Goal: Task Accomplishment & Management: Use online tool/utility

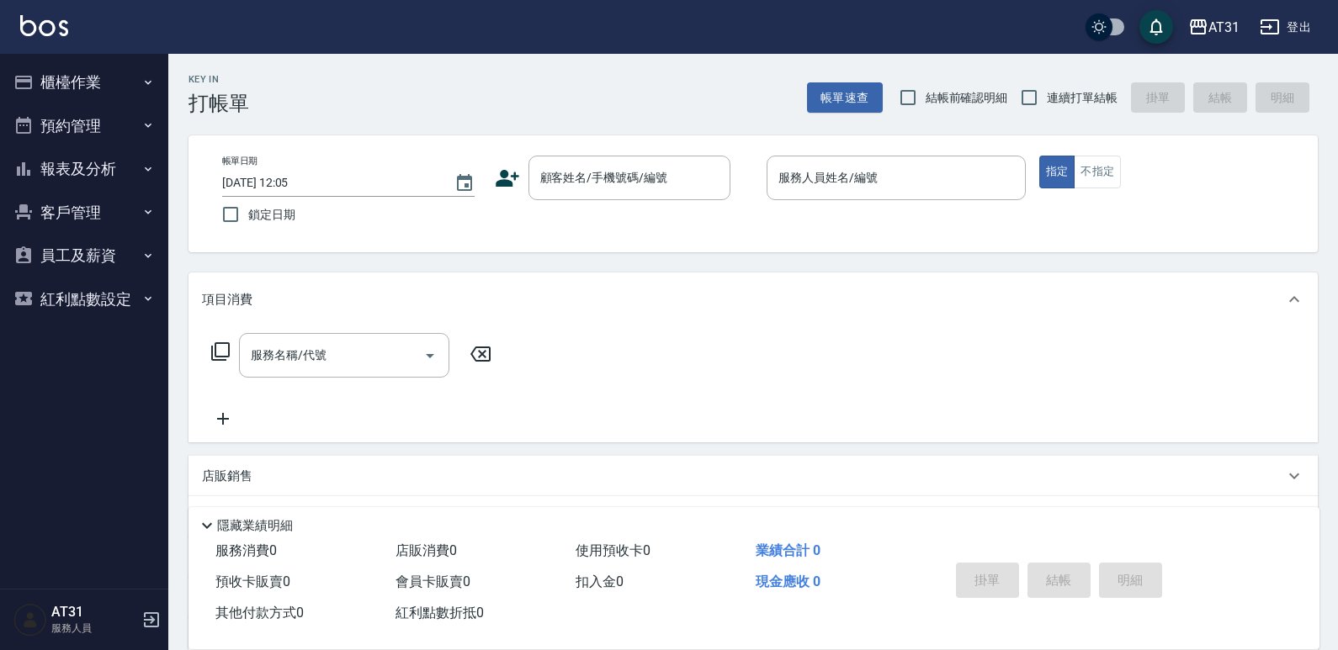
click at [1100, 105] on span "連續打單結帳" at bounding box center [1081, 98] width 71 height 18
click at [1046, 105] on input "連續打單結帳" at bounding box center [1028, 97] width 35 height 35
checkbox input "true"
click at [665, 185] on input "顧客姓名/手機號碼/編號" at bounding box center [617, 177] width 162 height 29
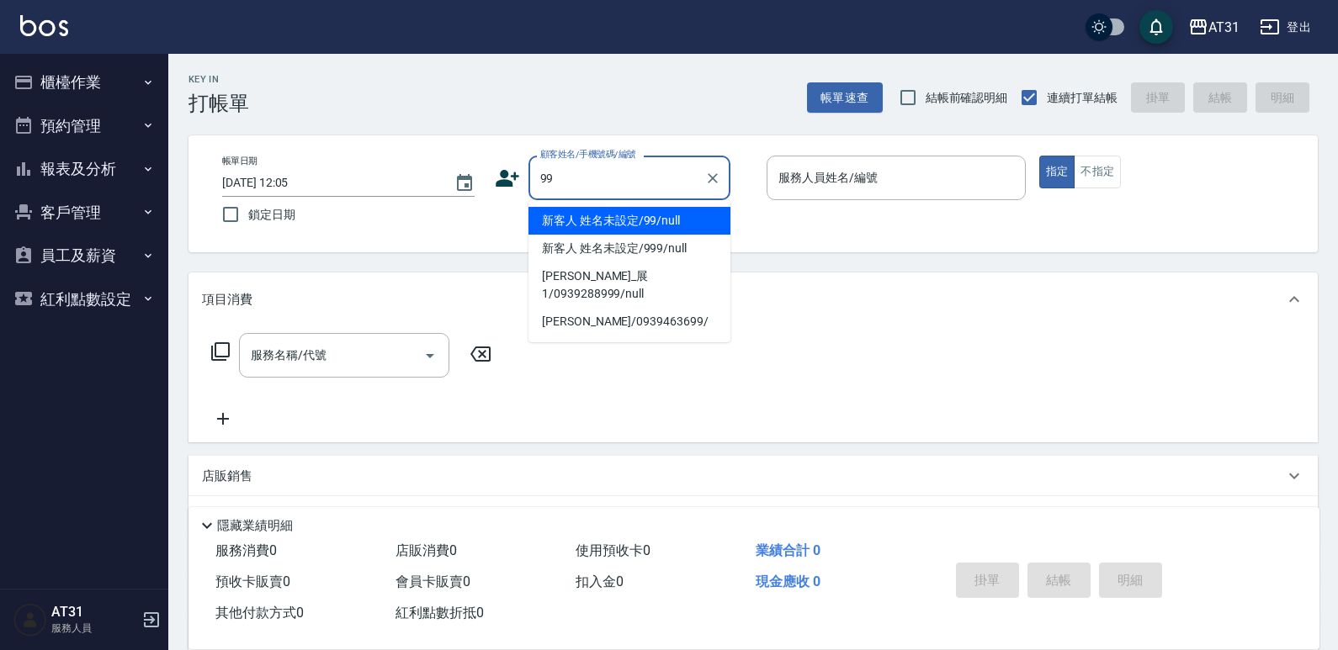
type input "新客人 姓名未設定/99/null"
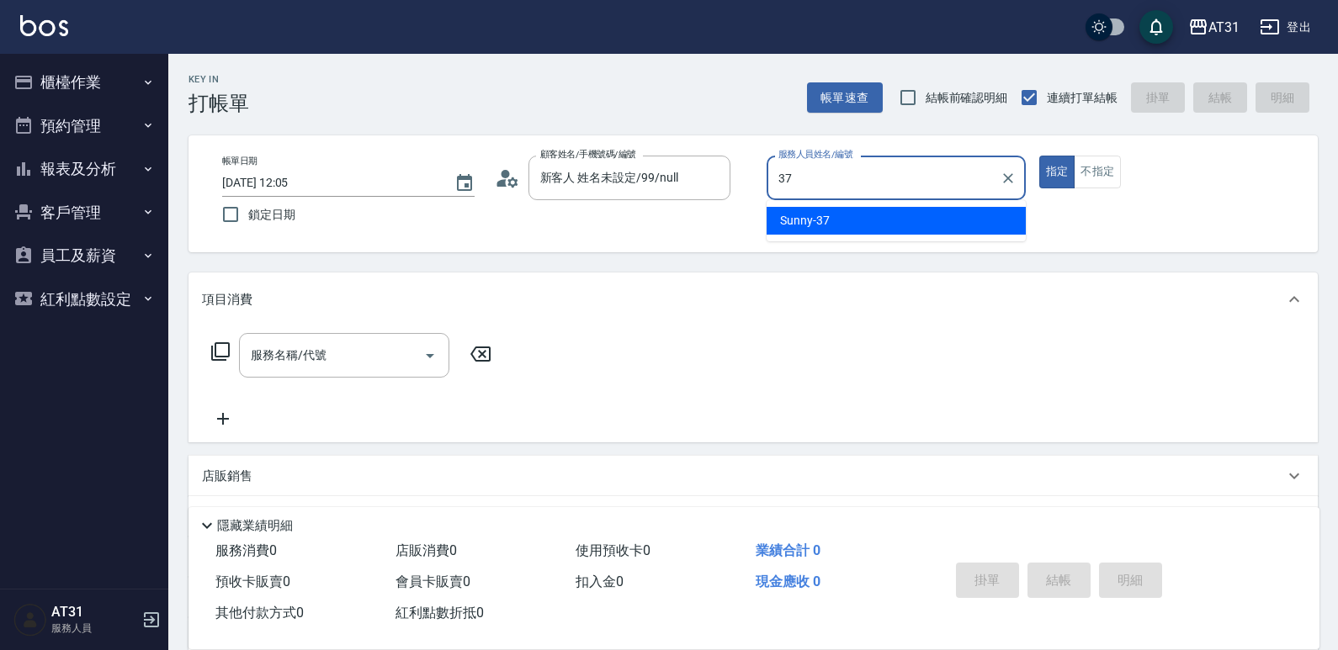
type input "Sunny-37"
type button "true"
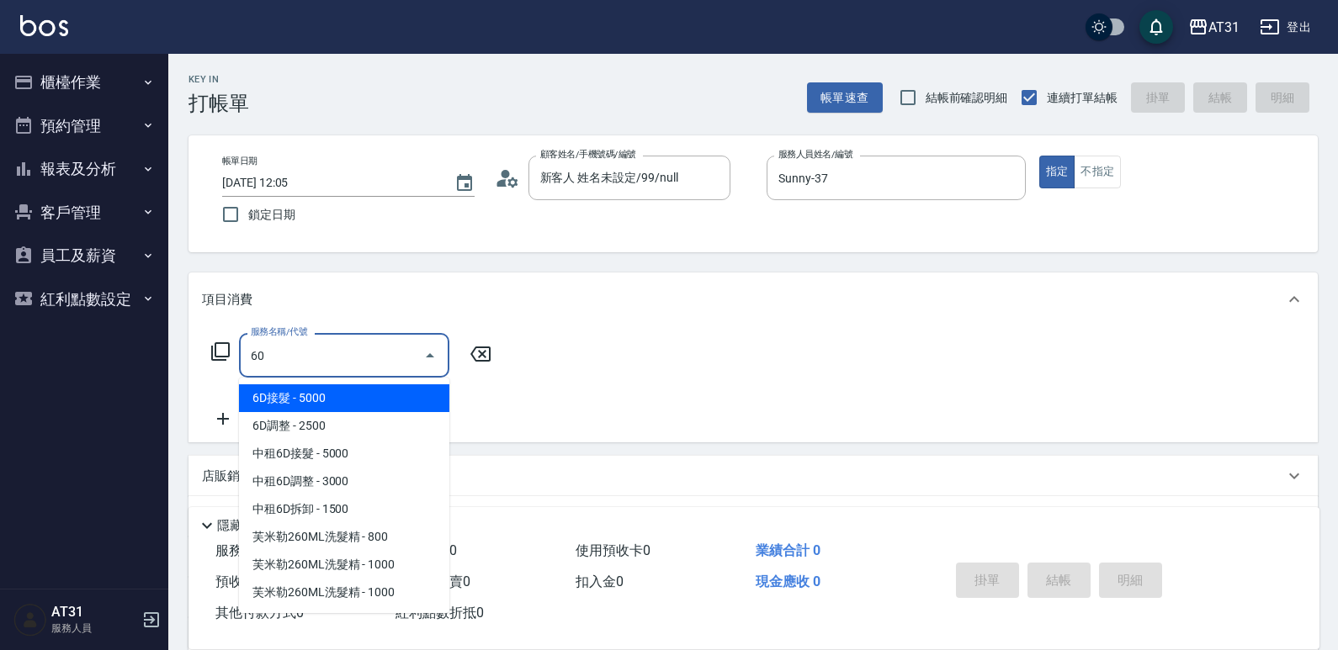
type input "609"
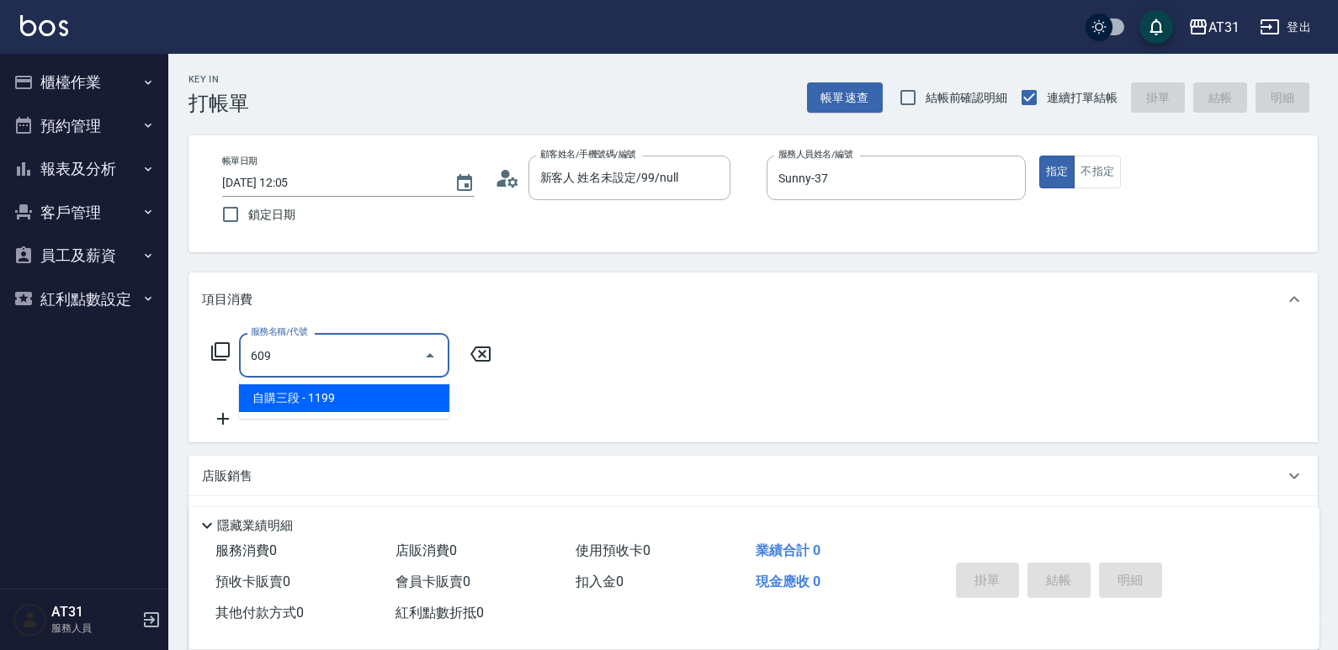
type input "110"
type input "自購三段(609)"
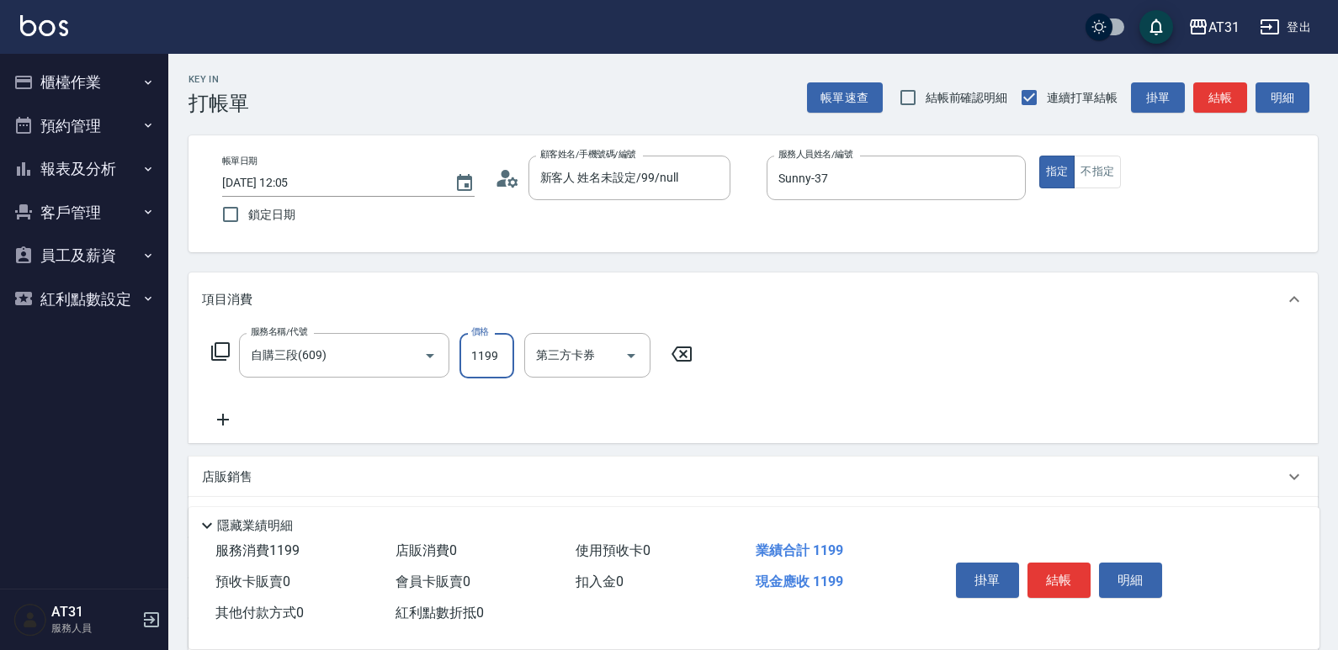
type input "0"
type input "200"
type input "2000"
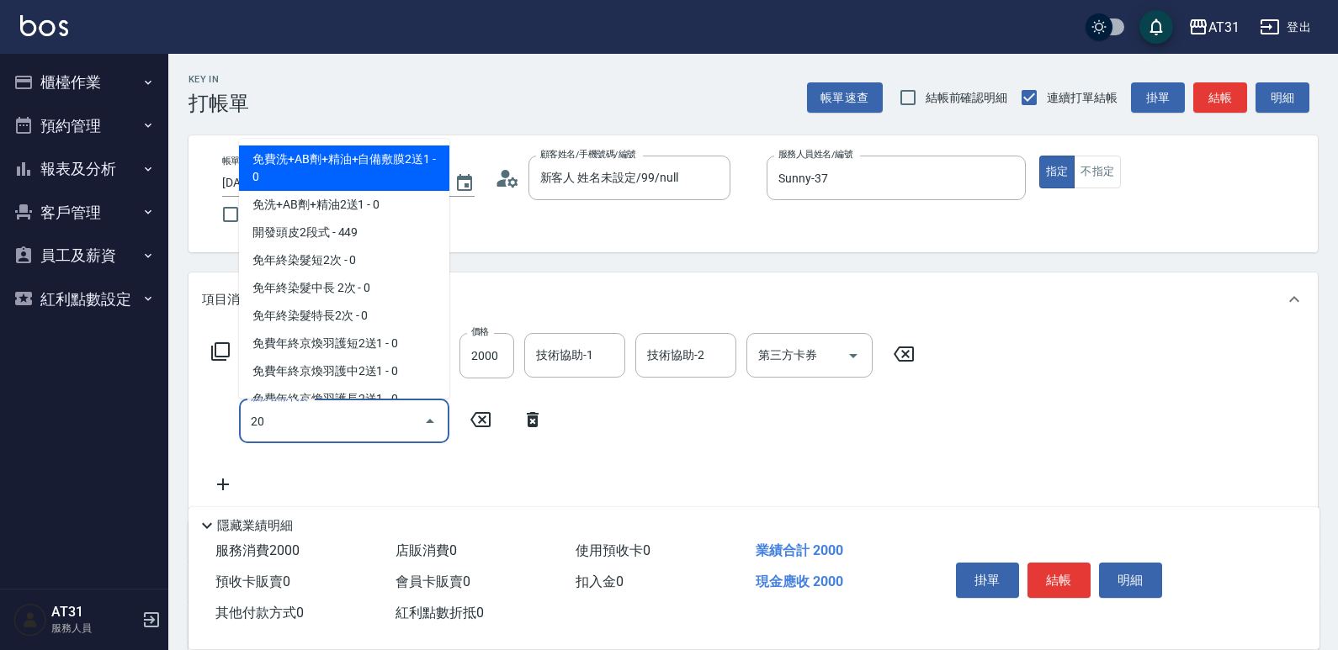
type input "201"
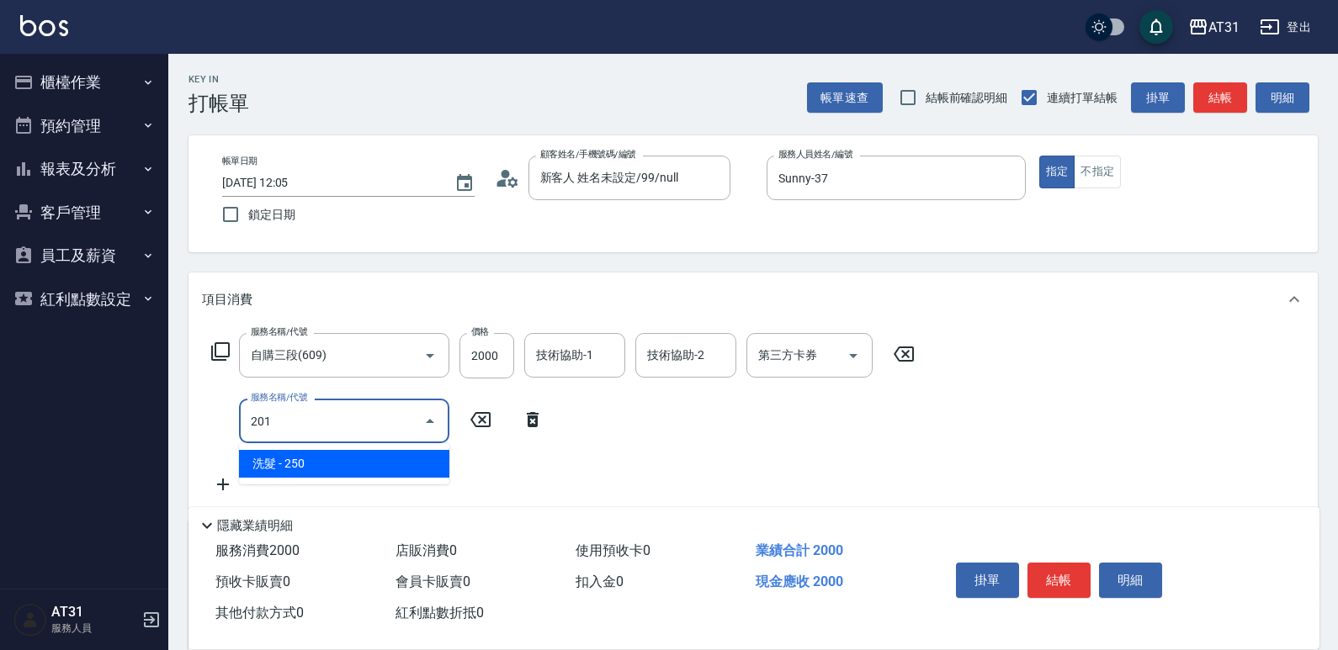
type input "220"
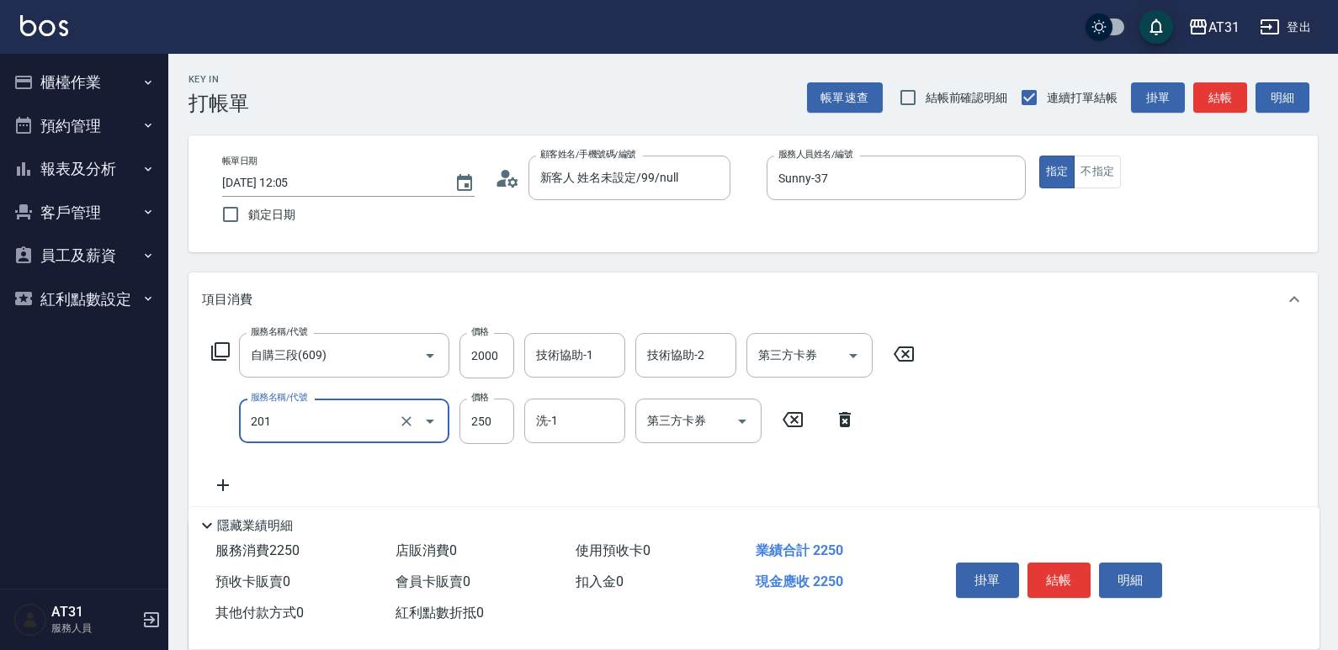
type input "洗髮(201)"
type input "200"
type input "0"
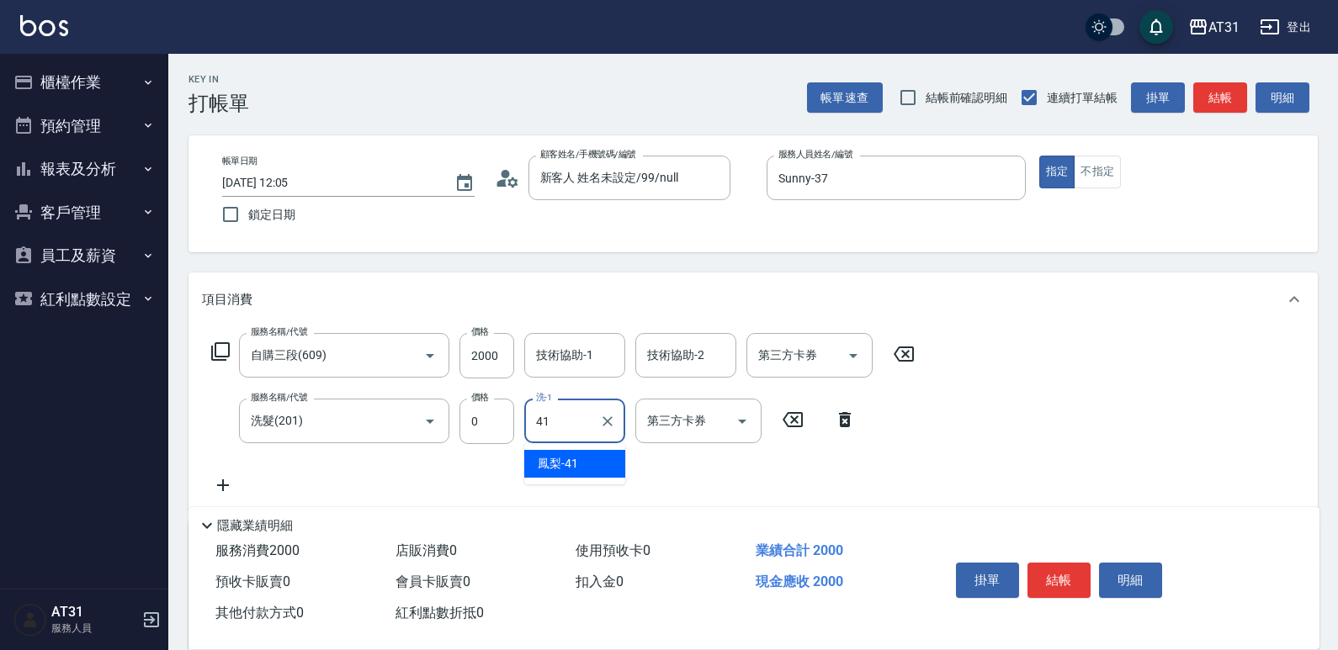
type input "鳳梨-41"
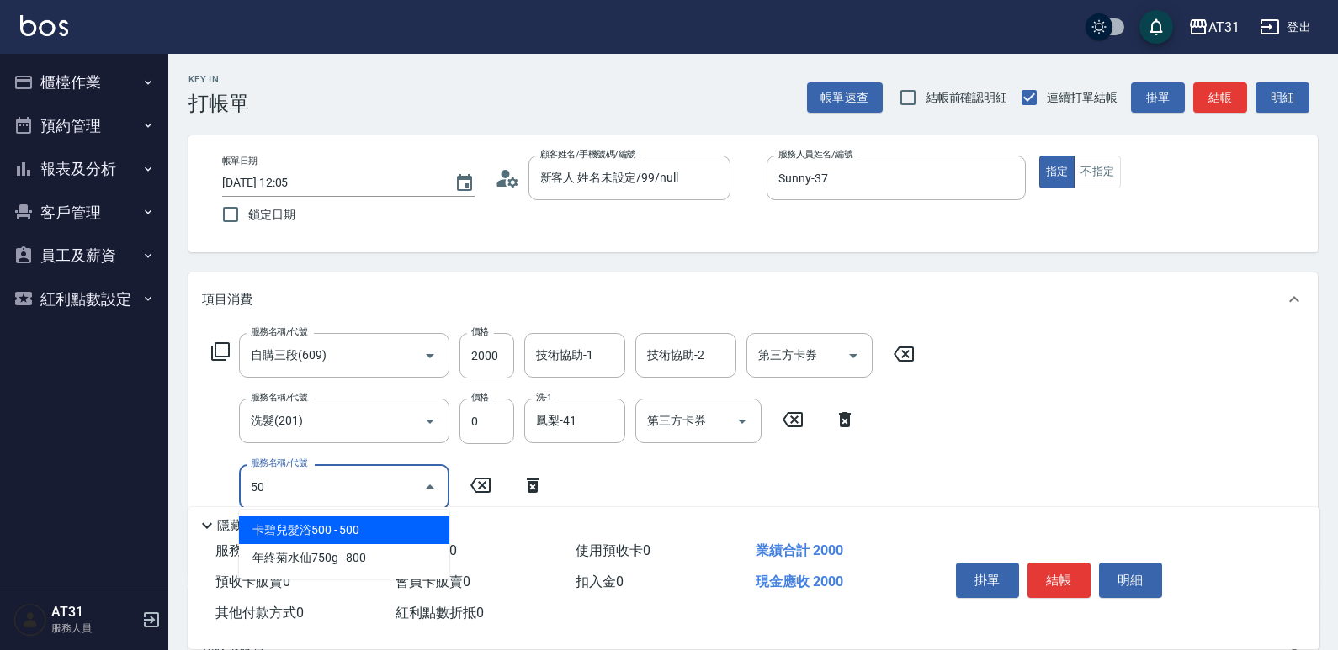
type input "501"
type input "360"
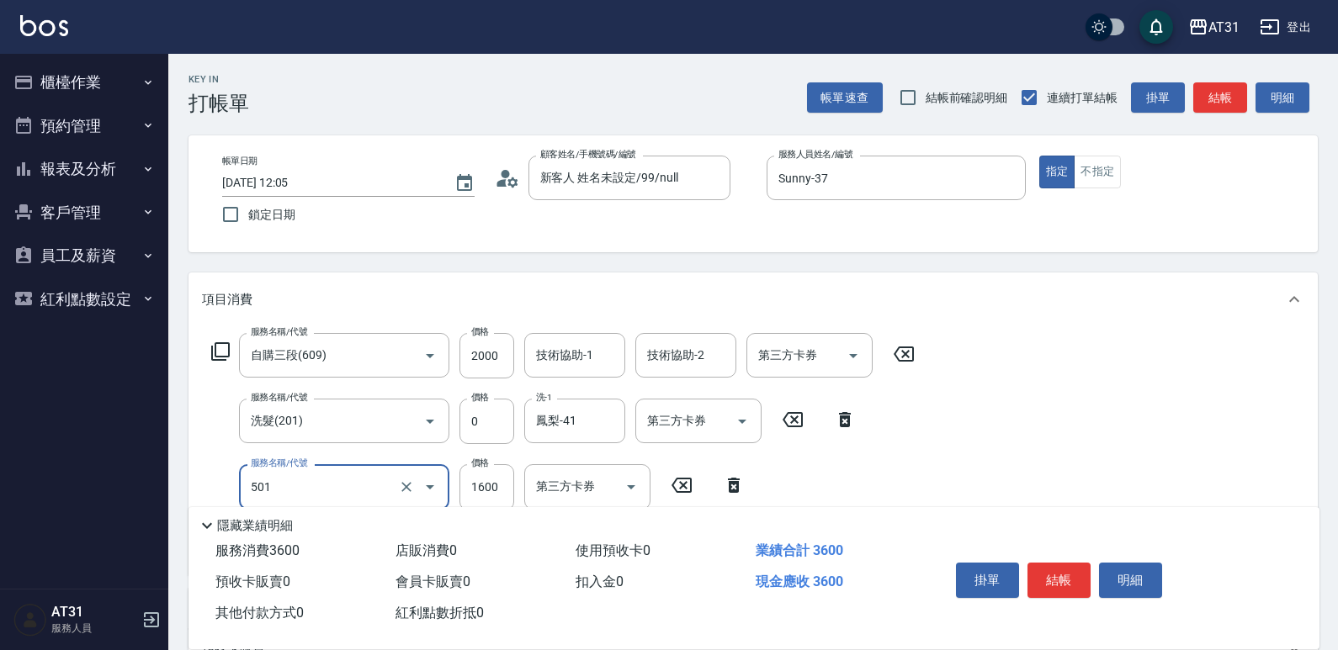
type input "染髮(501)"
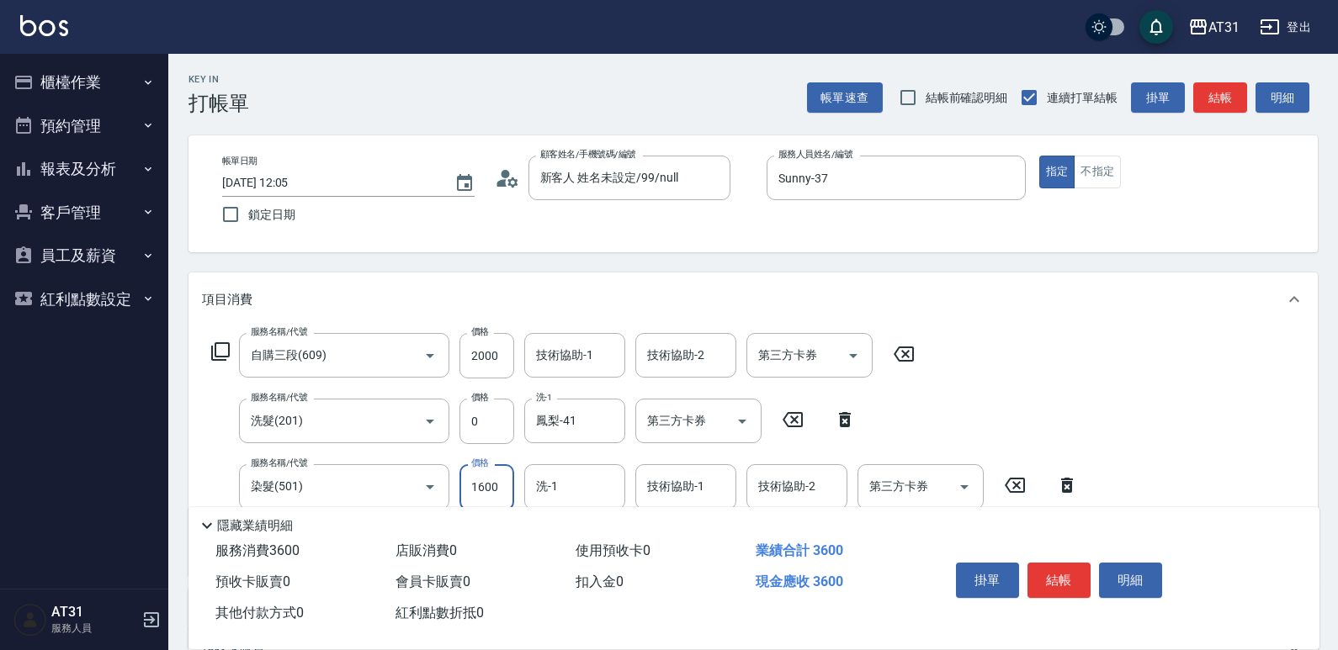
type input "200"
type input "120"
type input "210"
type input "1200"
type input "320"
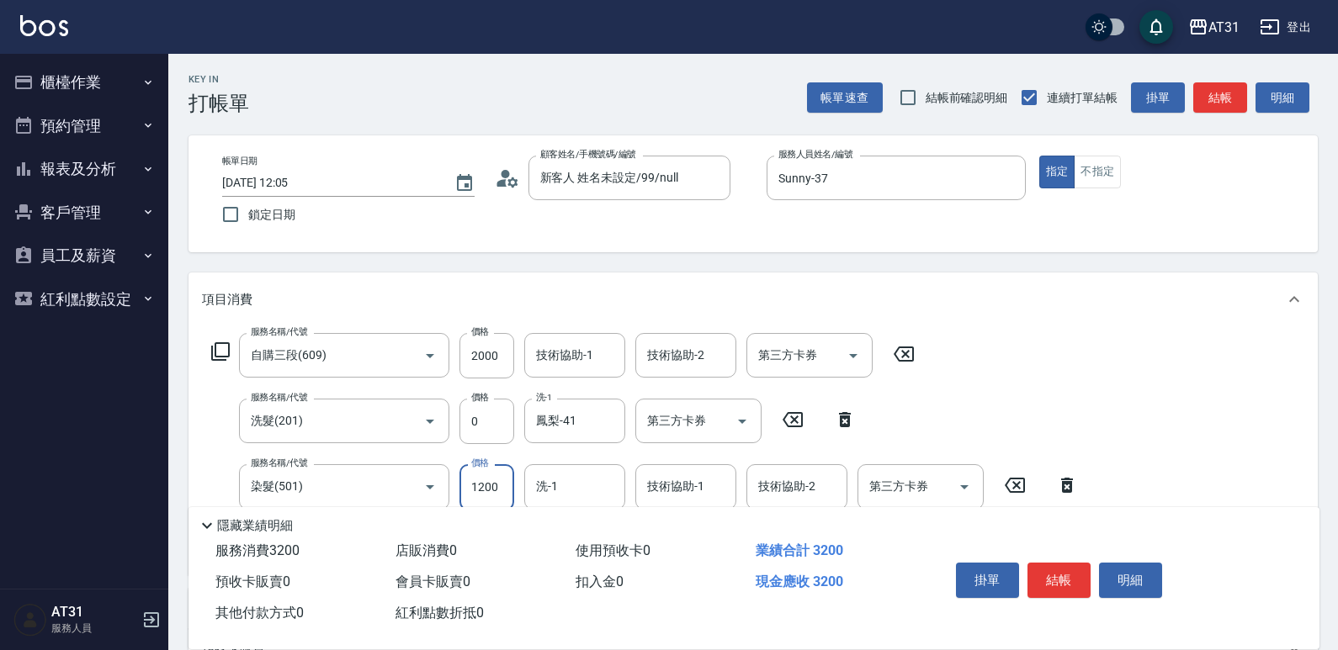
type input "12000"
type input "1400"
type input "1200"
type input "320"
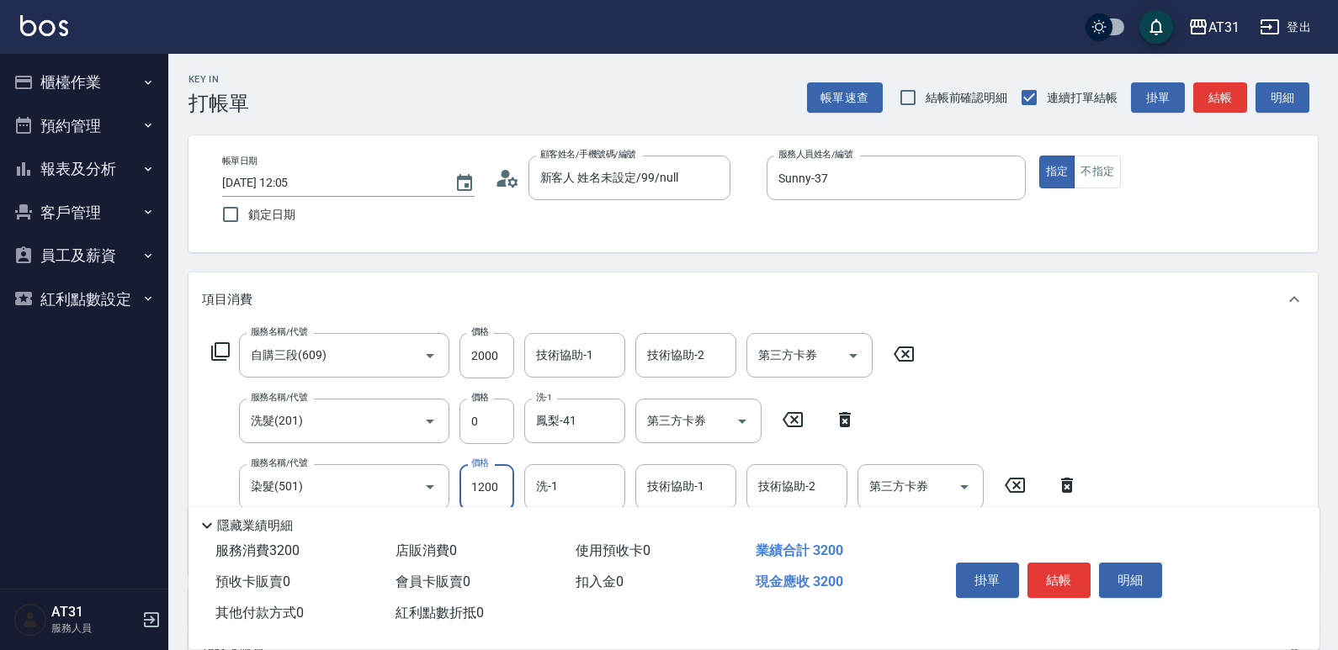
scroll to position [0, 0]
type input "1200"
type input "鳳梨-41"
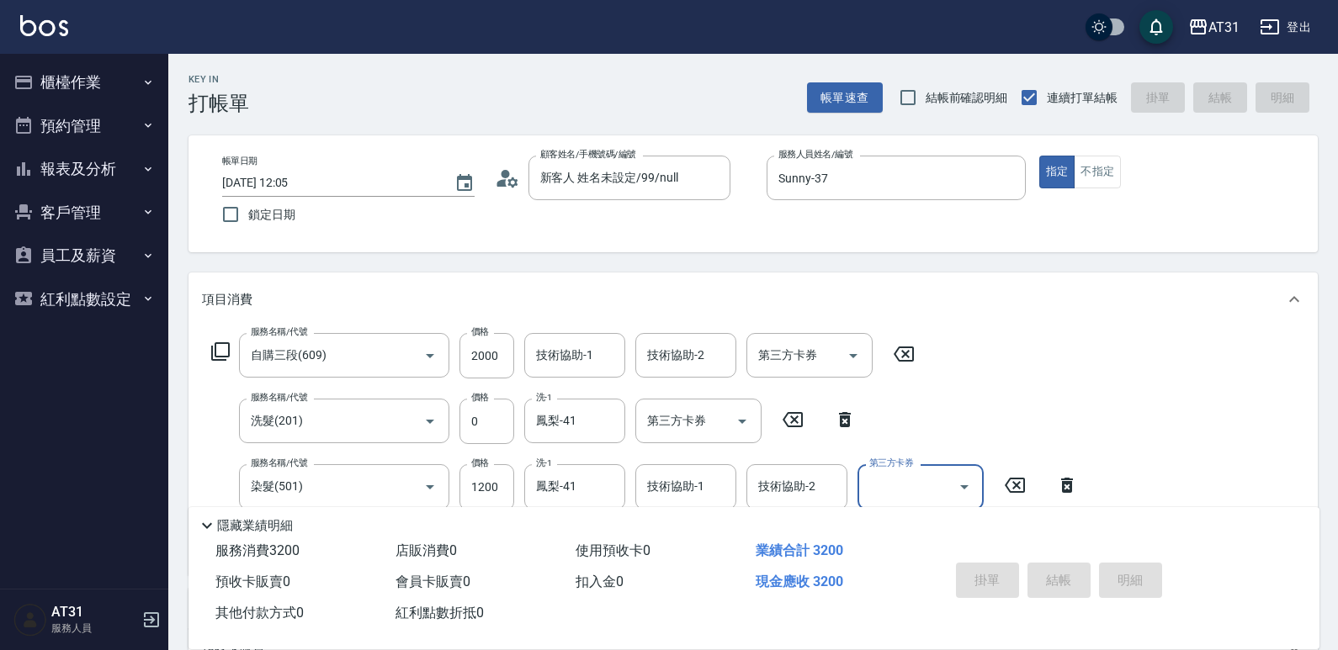
type input "[DATE] 16:35"
type input "0"
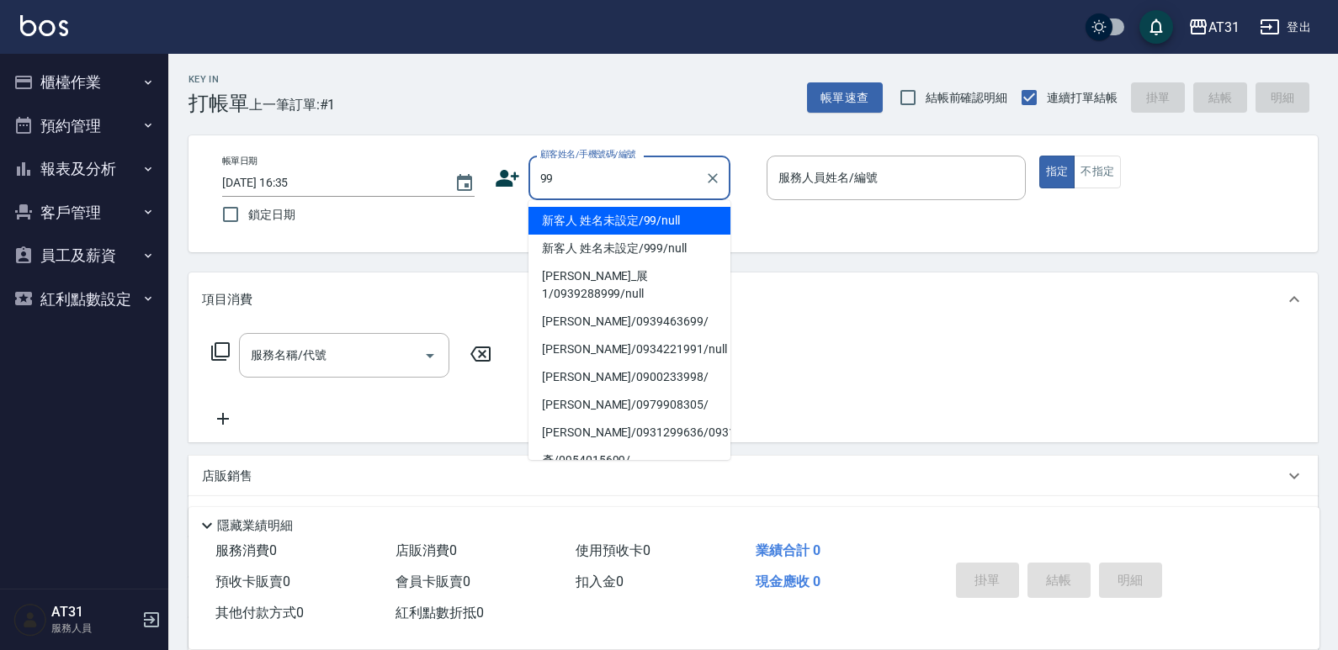
type input "新客人 姓名未設定/99/null"
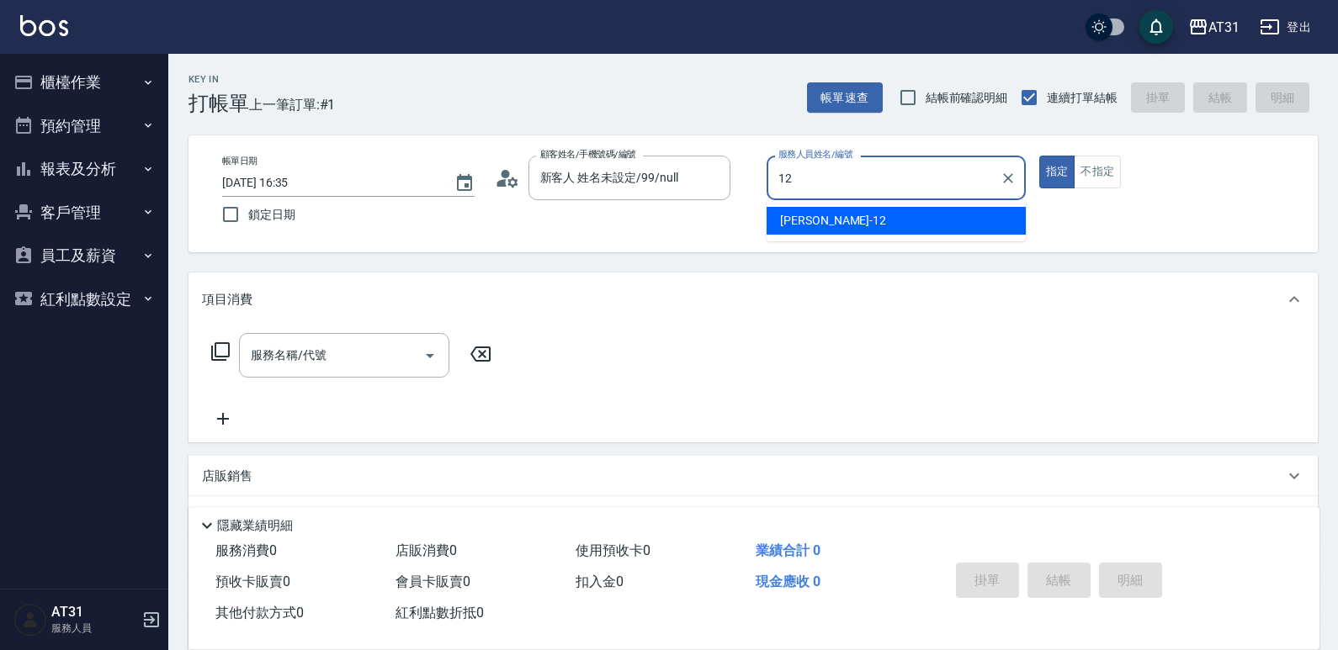
type input "[PERSON_NAME]-12"
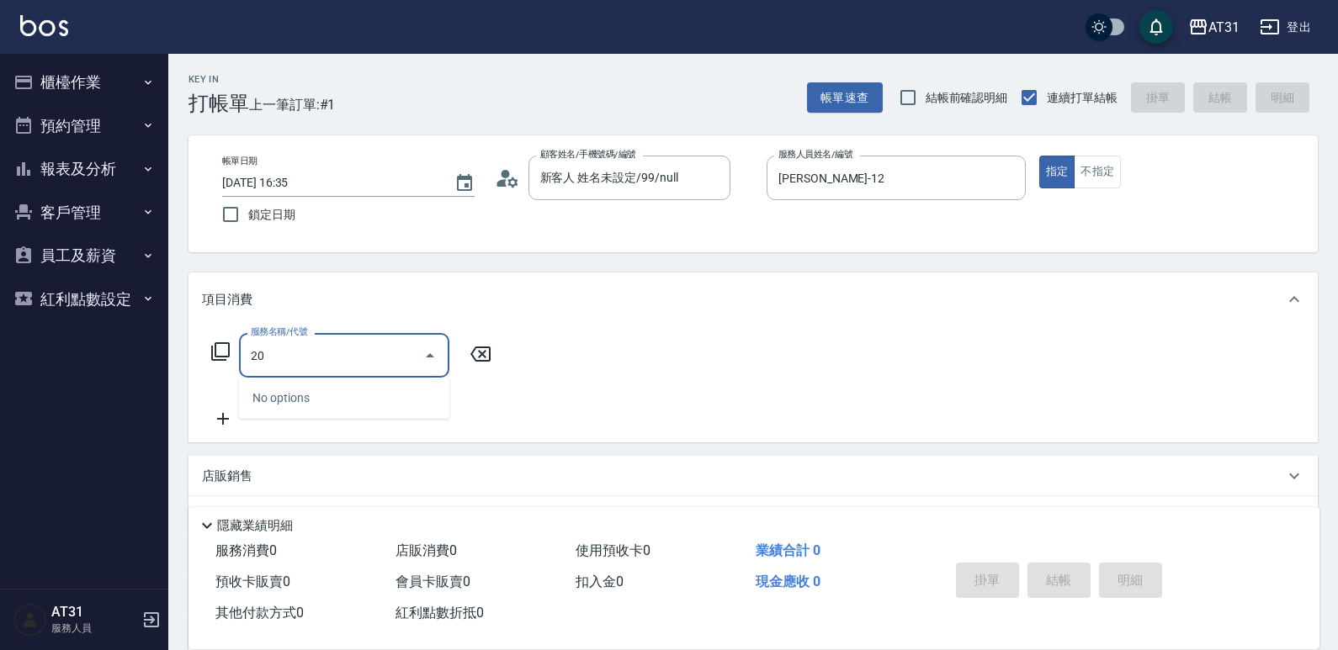
type input "201"
type input "20"
type input "洗髮(201)"
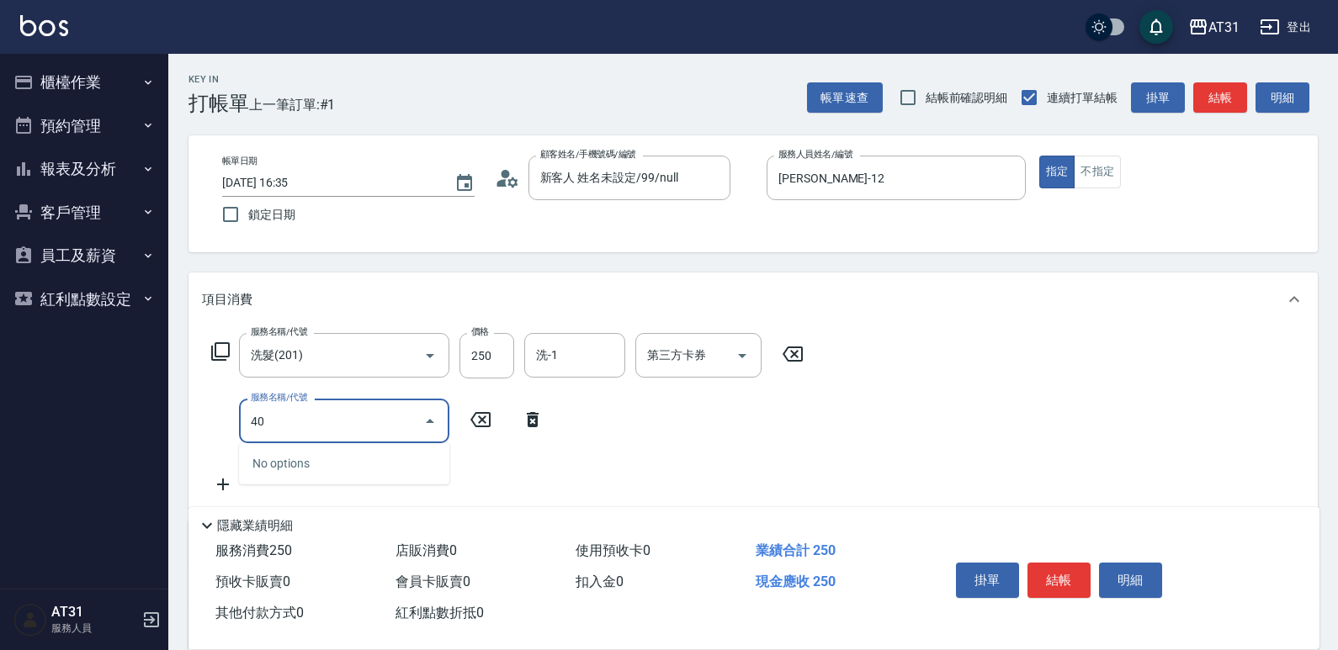
type input "401"
type input "50"
type input "剪髮(401)"
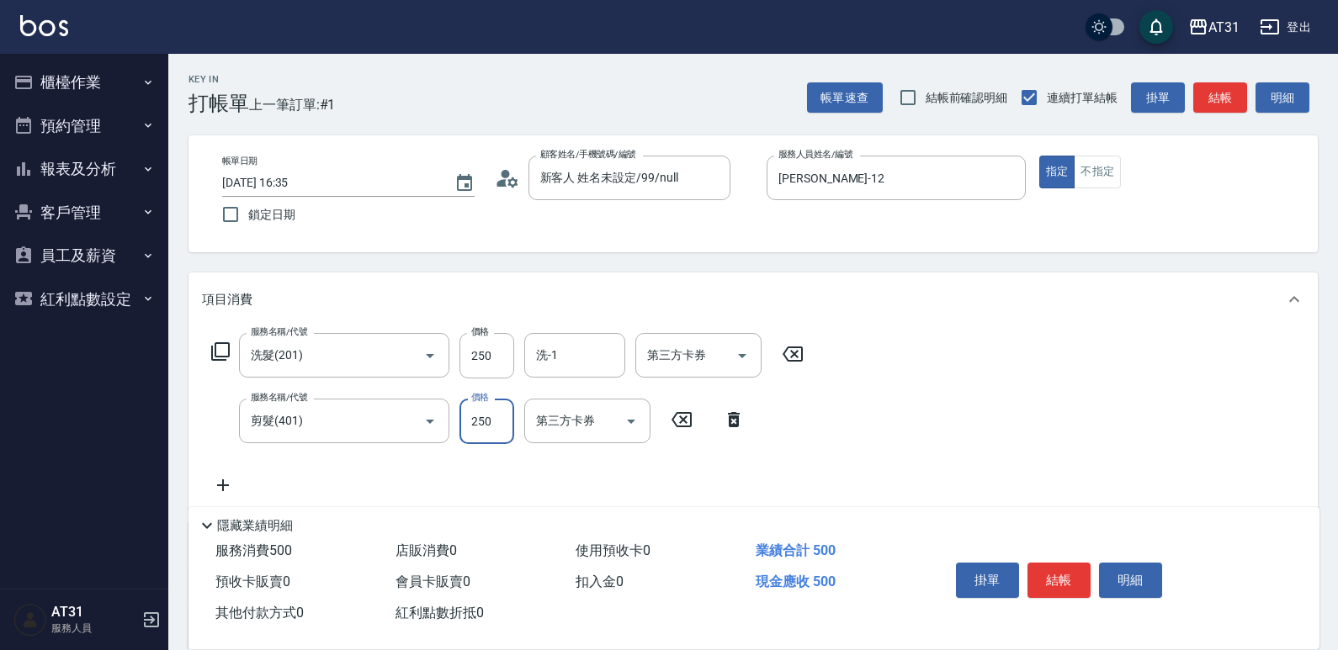
type input "20"
type input "5"
type input "30"
type input "50"
type input "70"
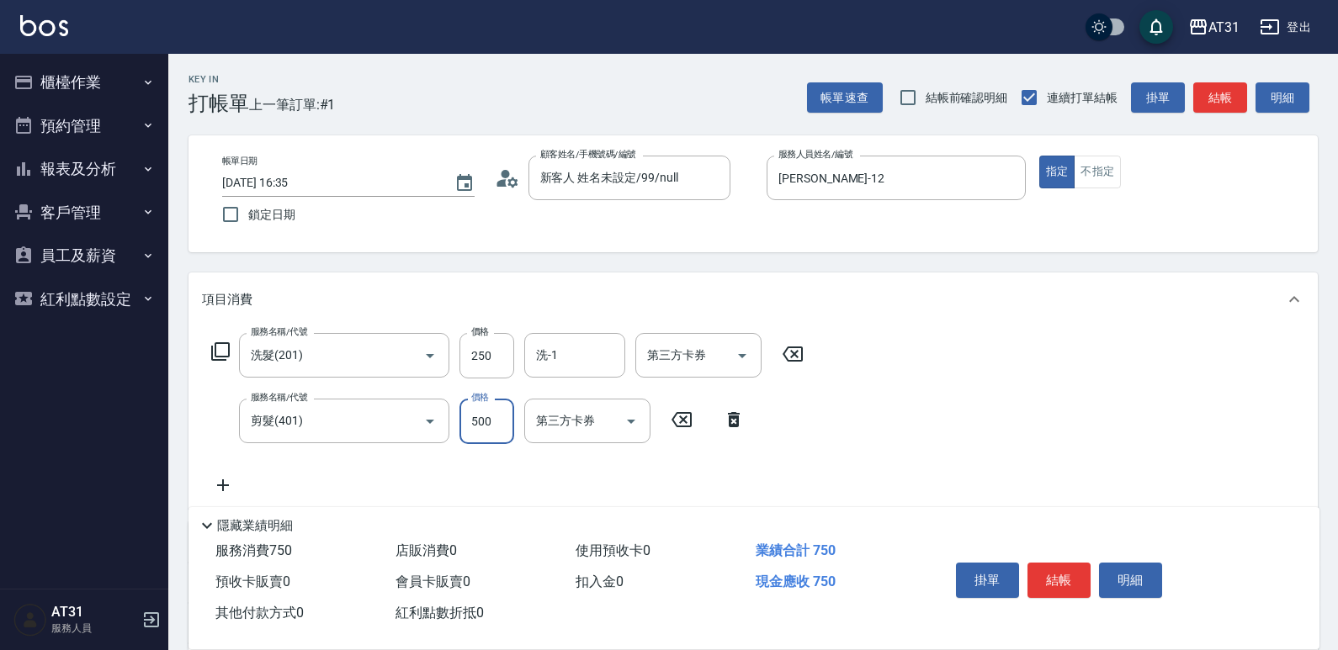
type input "500"
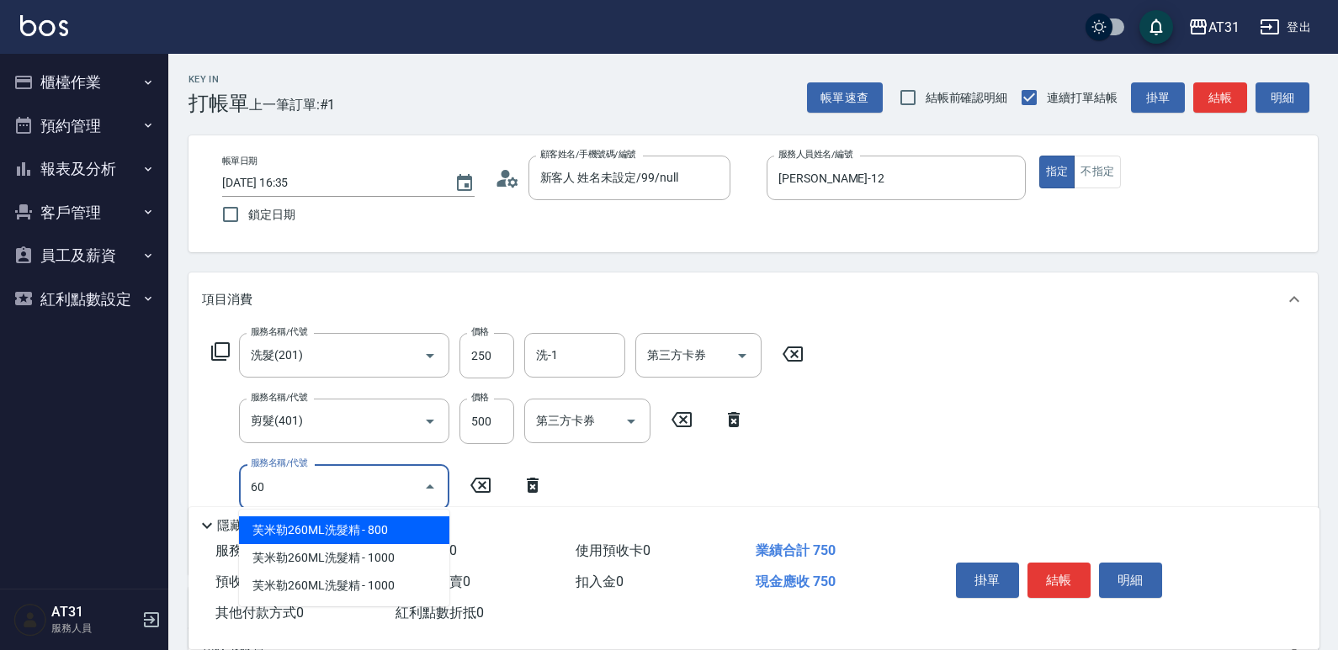
type input "601"
type input "100"
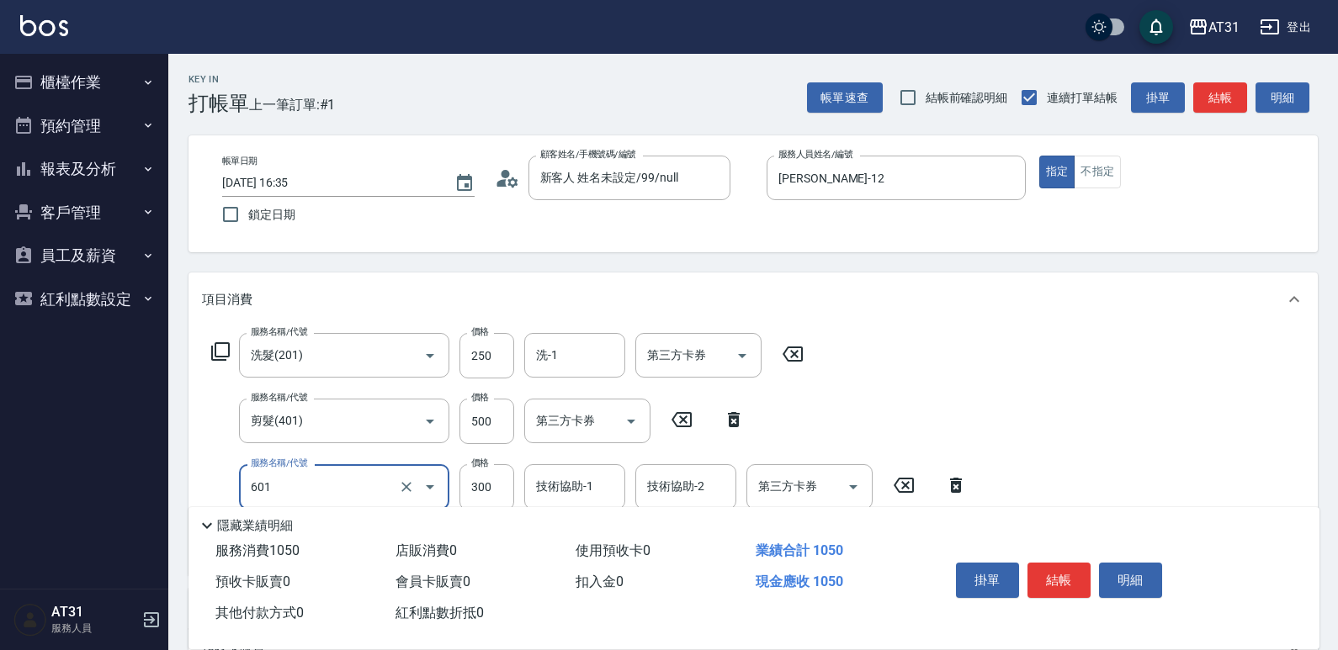
type input "自備護髮(601)"
type input "70"
type input "120"
type input "190"
type input "1200"
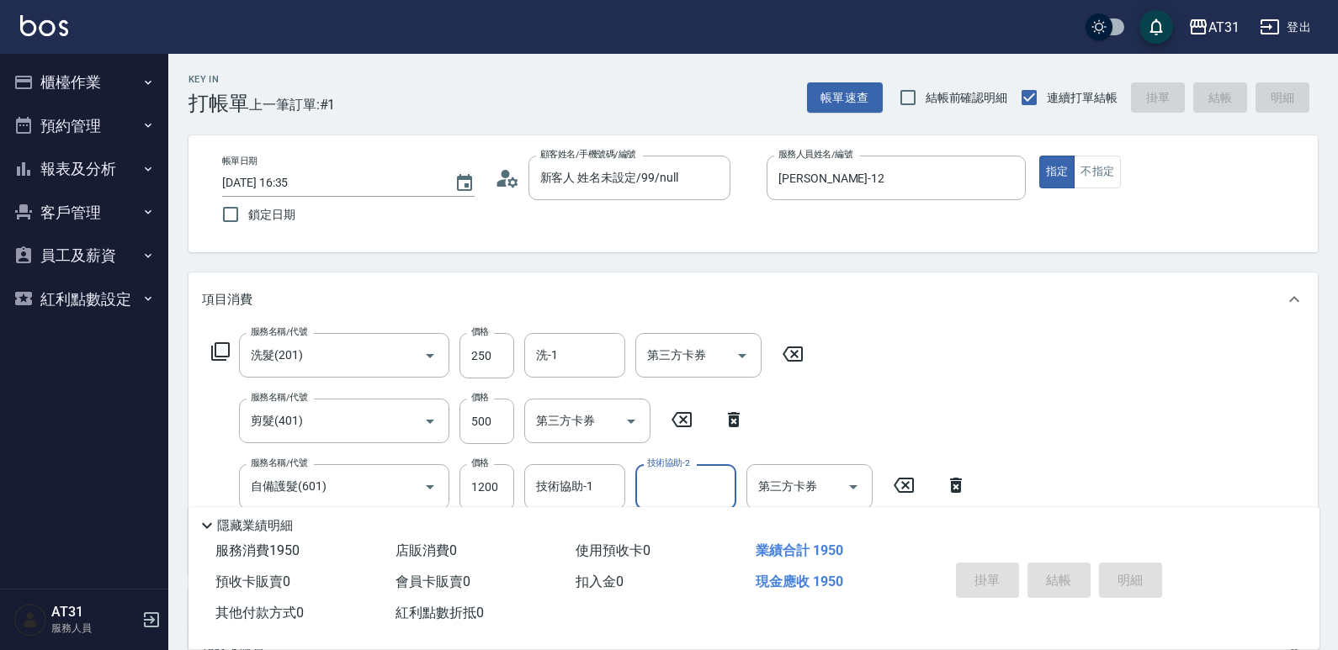
type input "0"
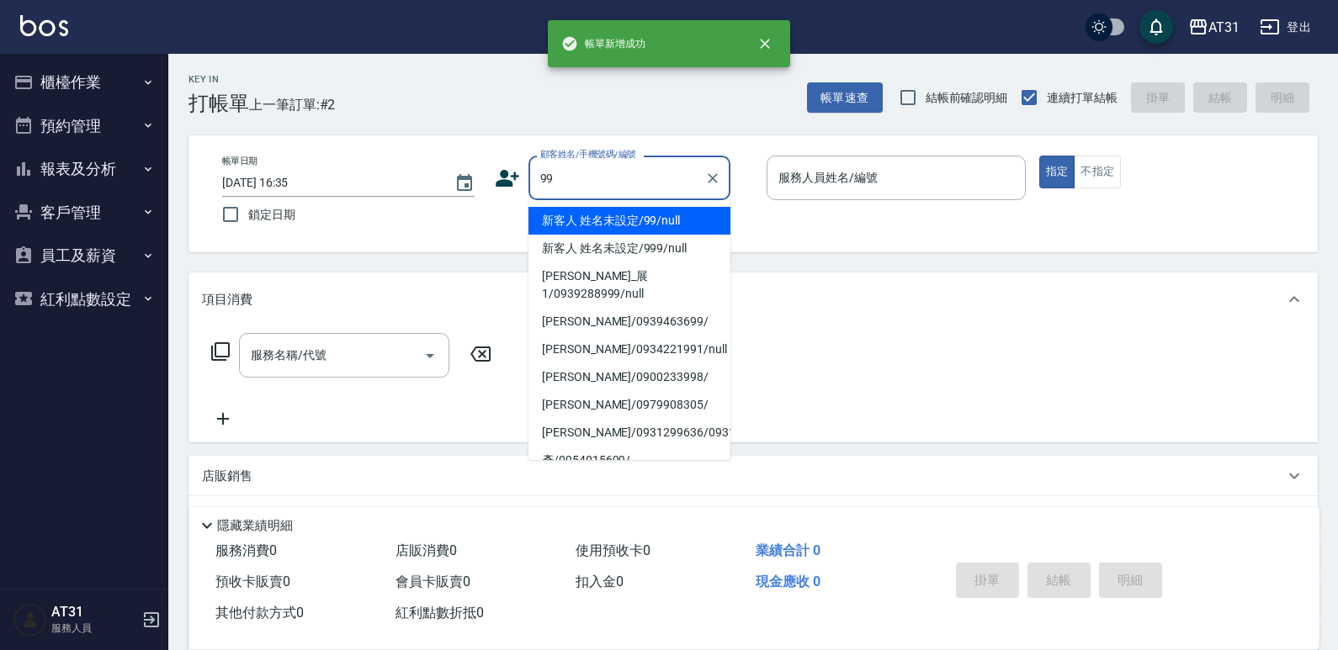
type input "新客人 姓名未設定/99/null"
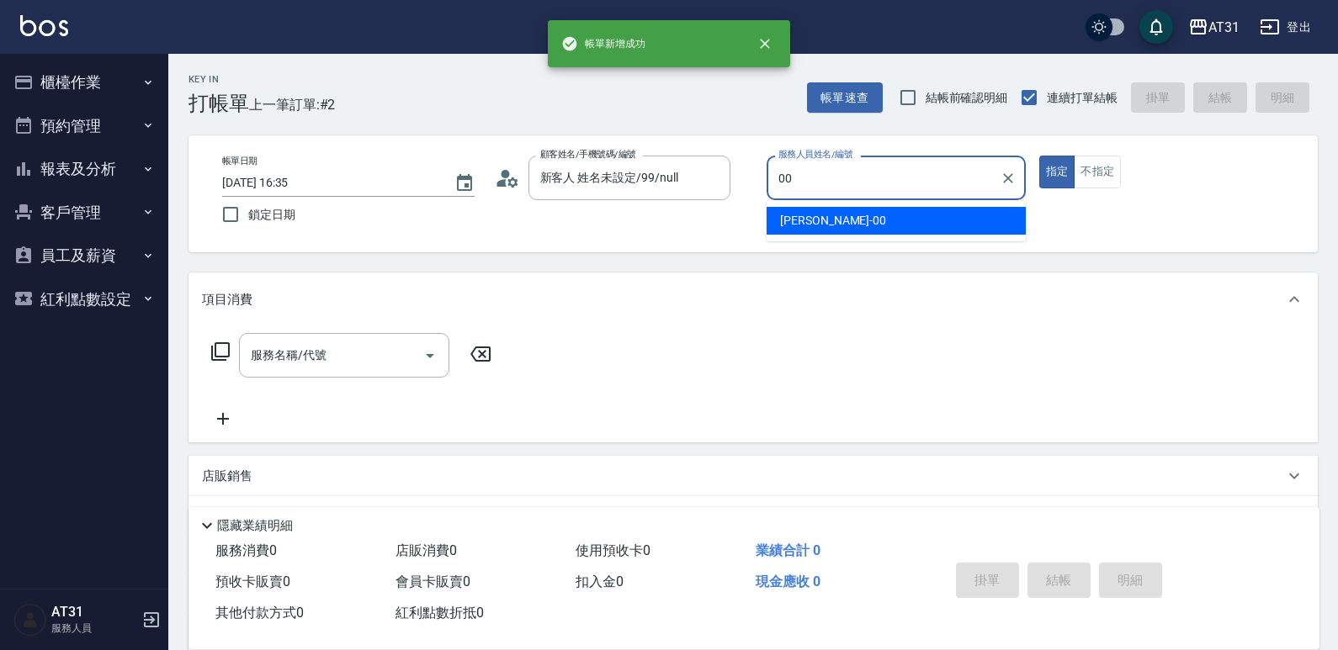
type input "[PERSON_NAME]-00"
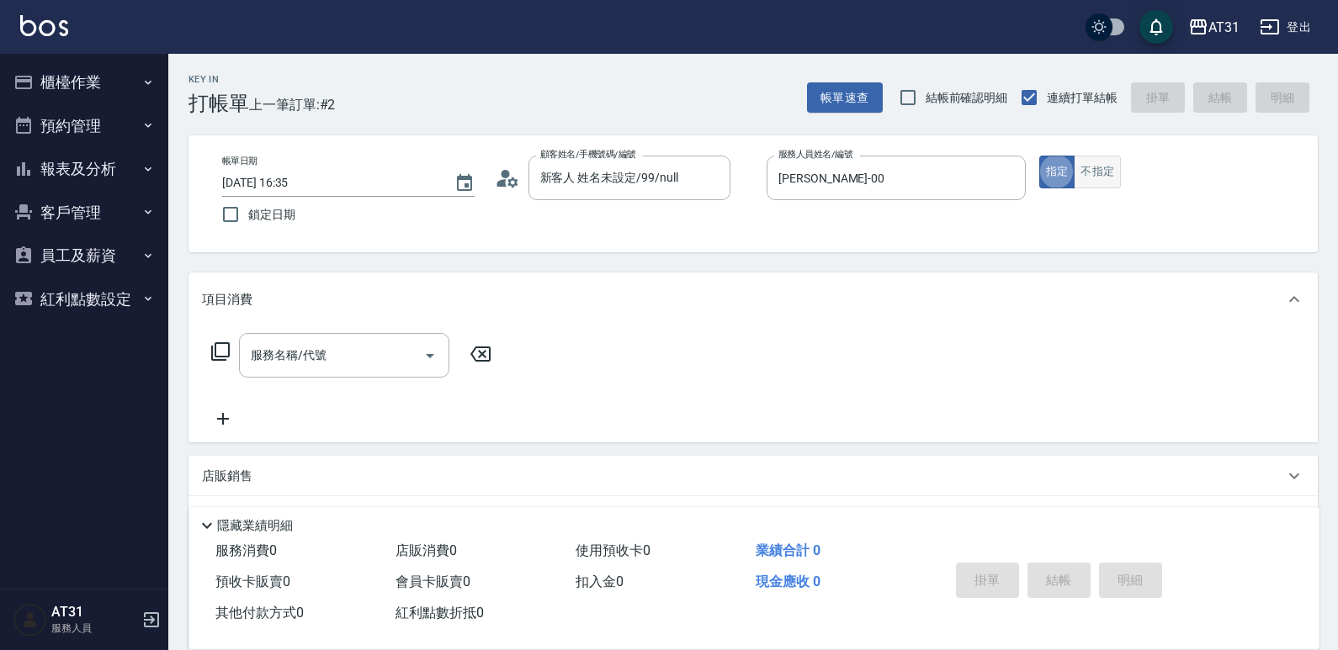
click at [1105, 179] on button "不指定" at bounding box center [1096, 172] width 47 height 33
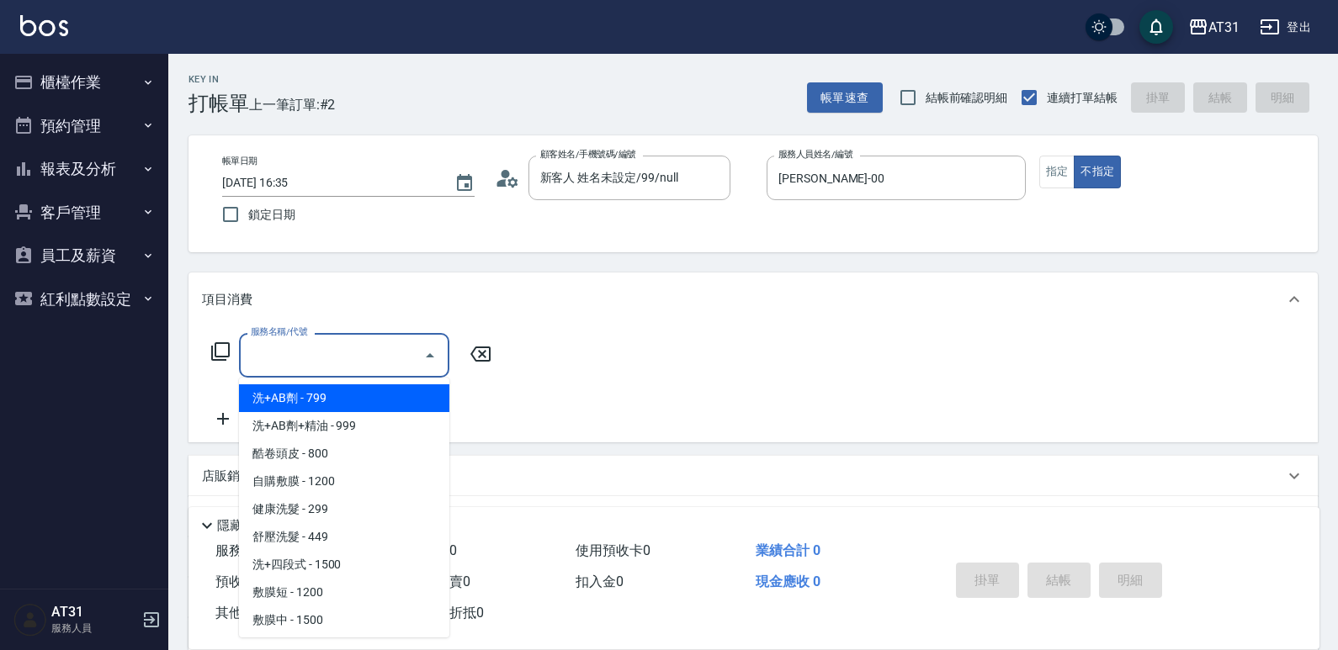
click at [379, 363] on input "服務名稱/代號" at bounding box center [331, 355] width 170 height 29
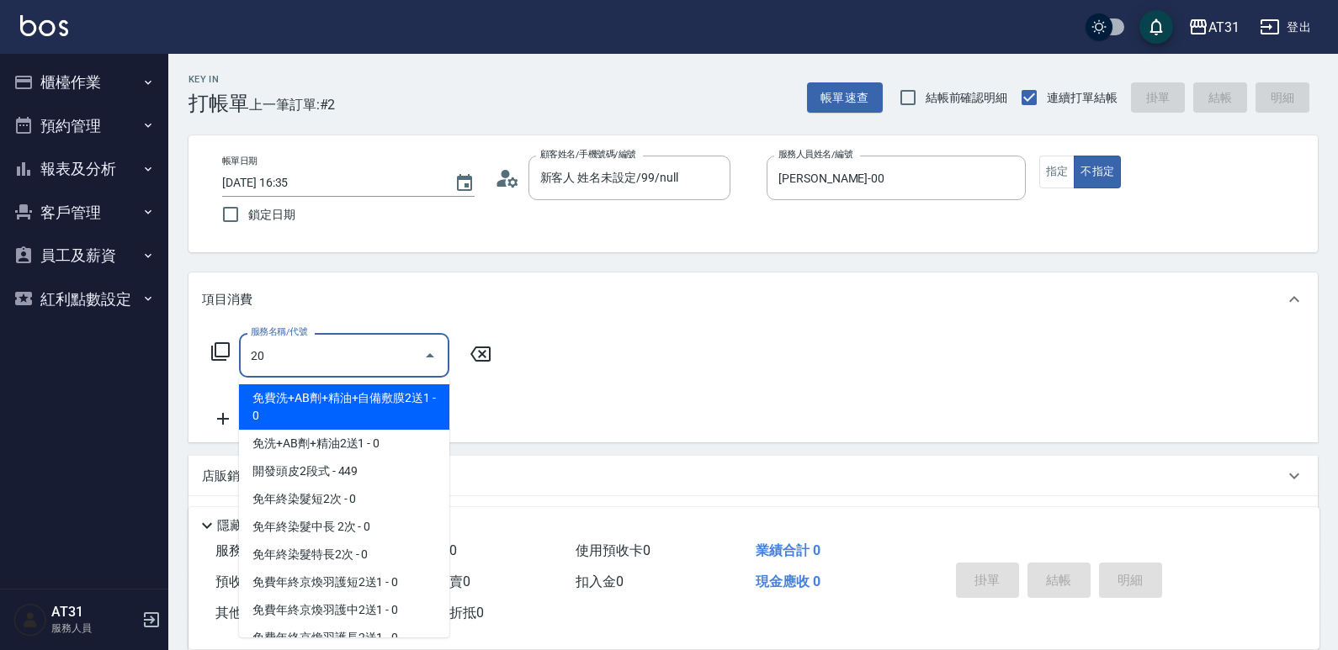
type input "201"
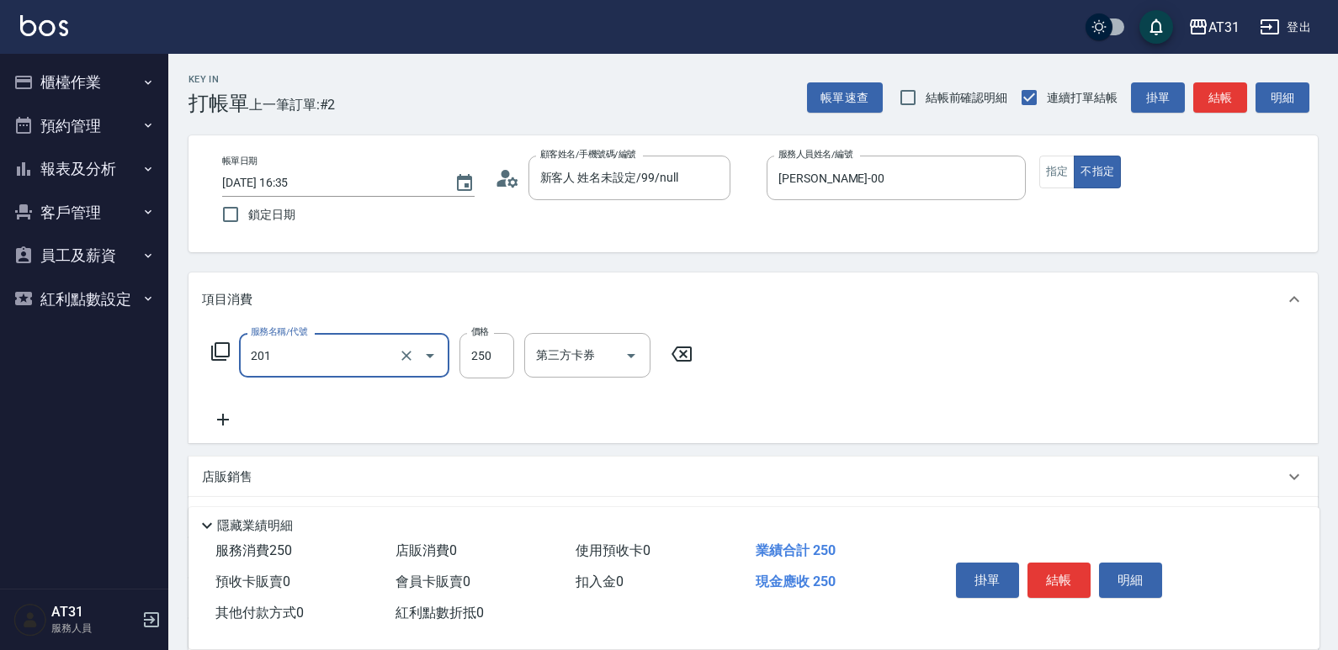
type input "20"
type input "洗髮(201)"
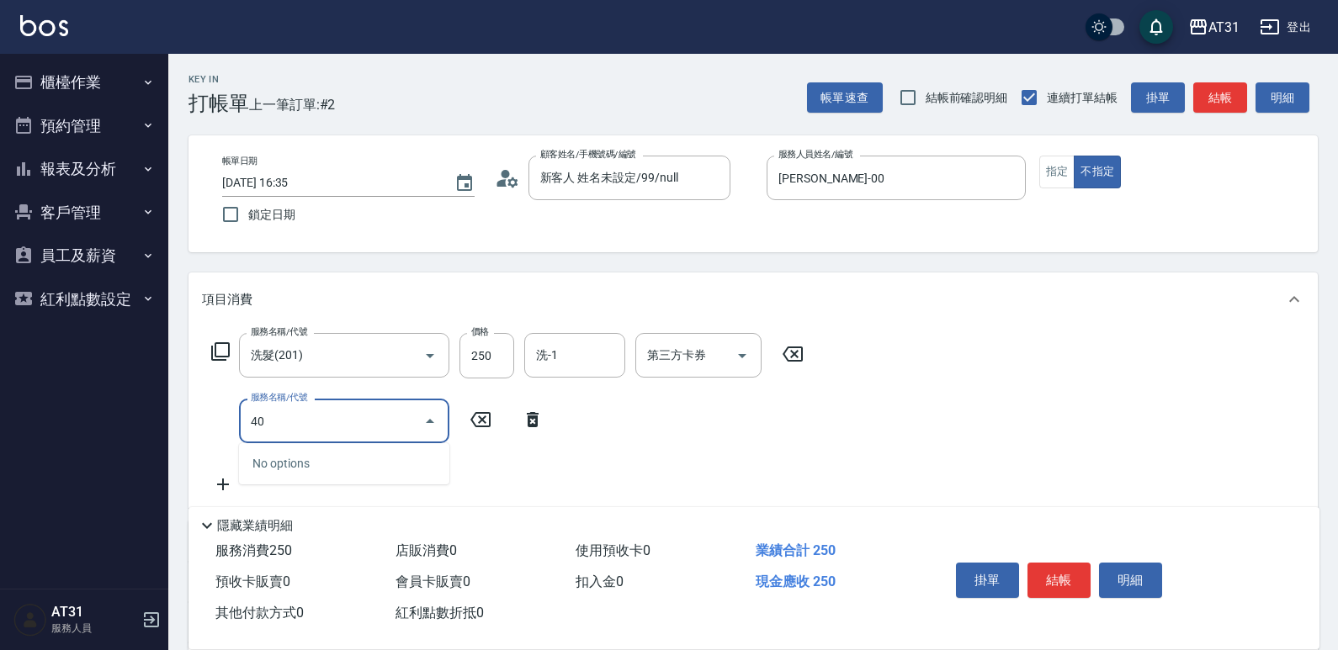
type input "401"
type input "50"
type input "剪髮(401)"
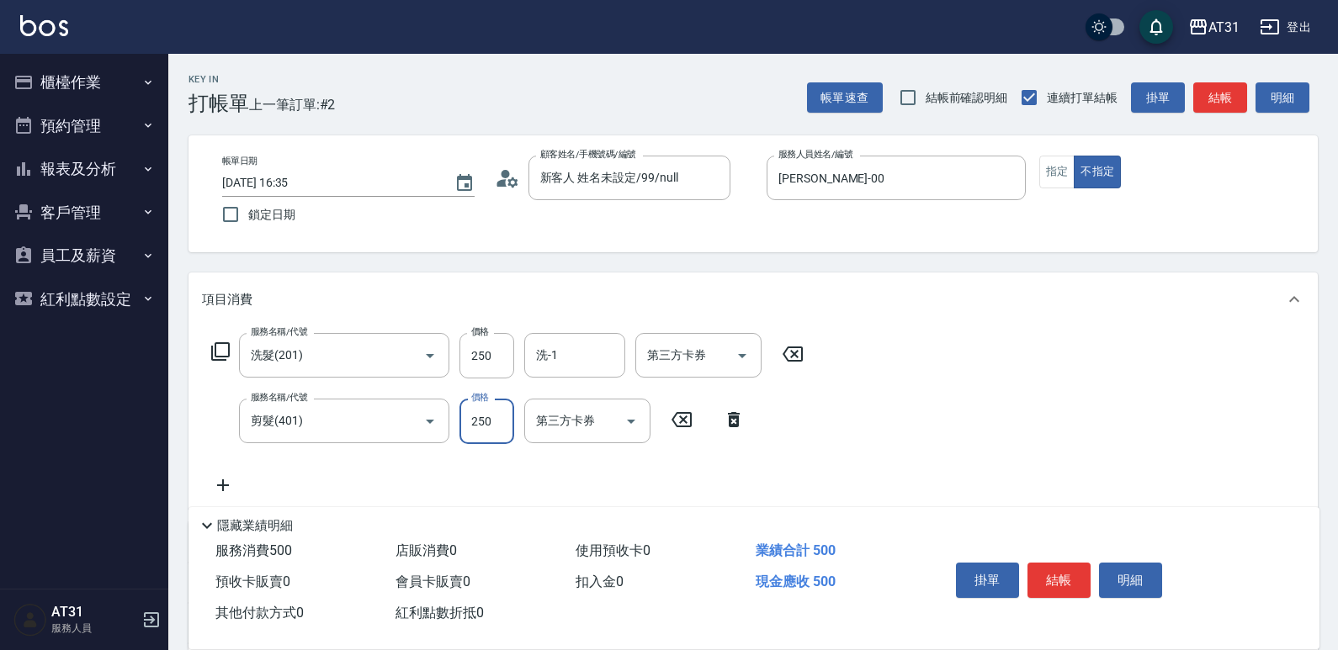
type input "20"
type input "34"
type input "50"
type input "349"
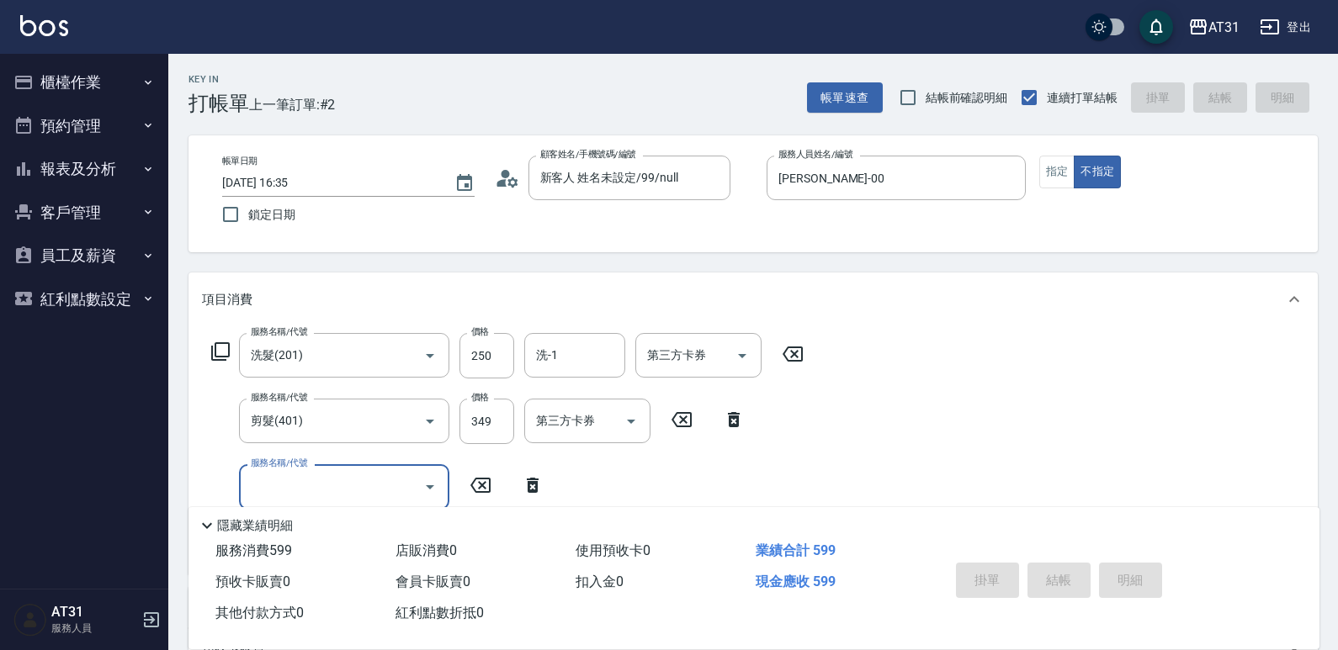
type input "0"
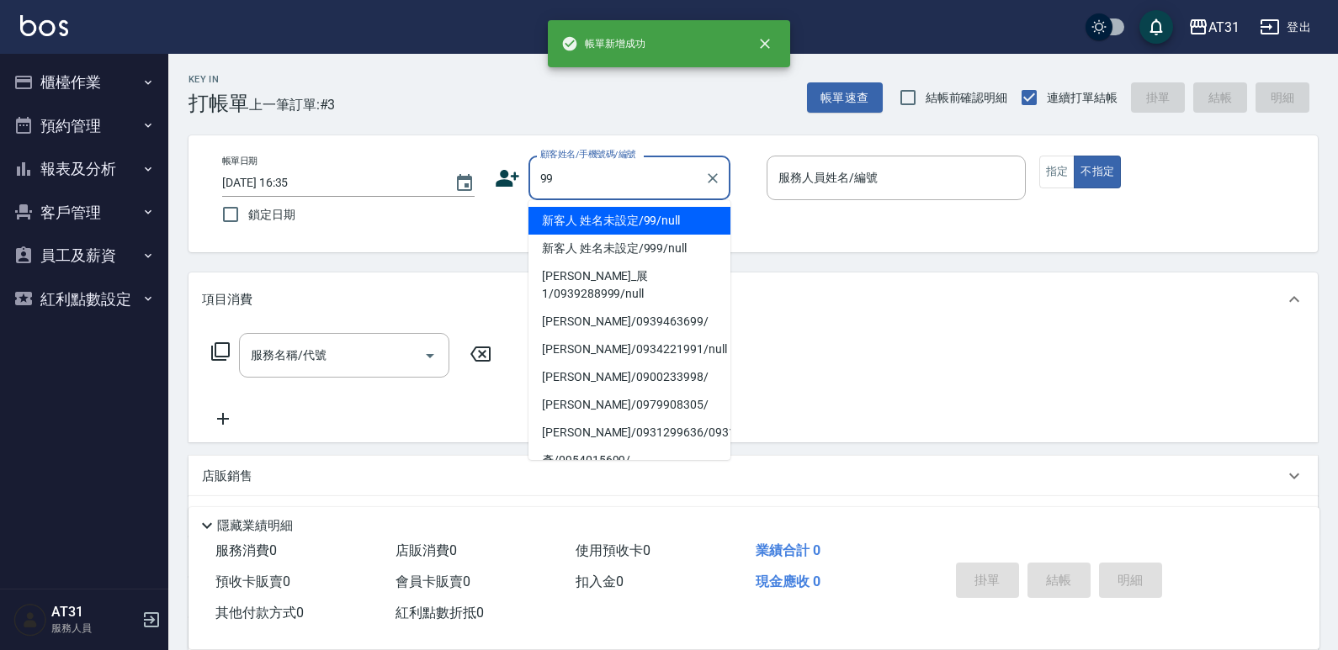
type input "新客人 姓名未設定/99/null"
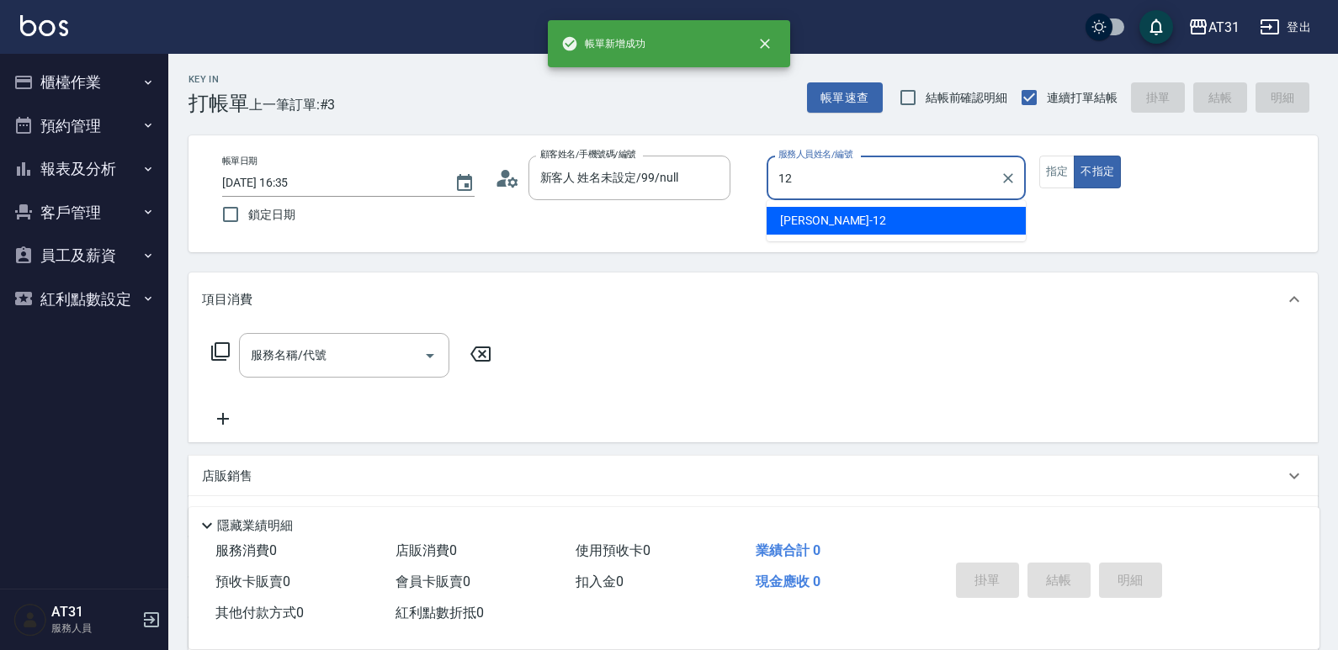
type input "[PERSON_NAME]-12"
type button "false"
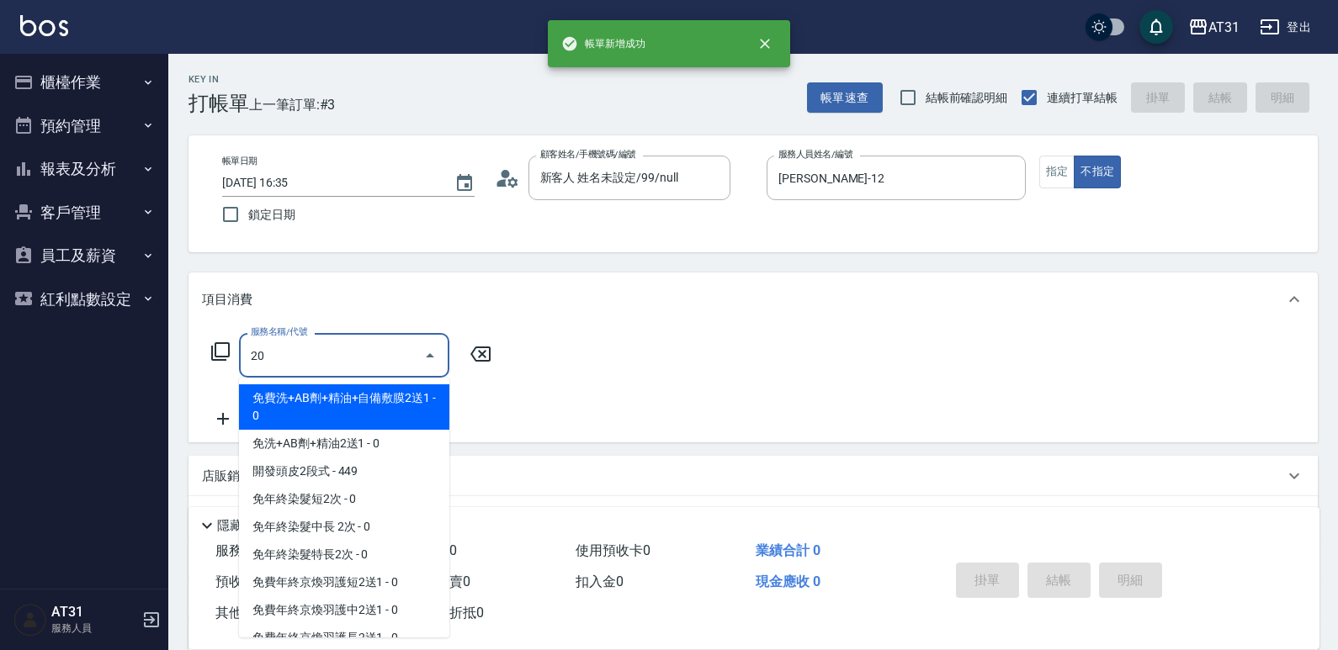
type input "201"
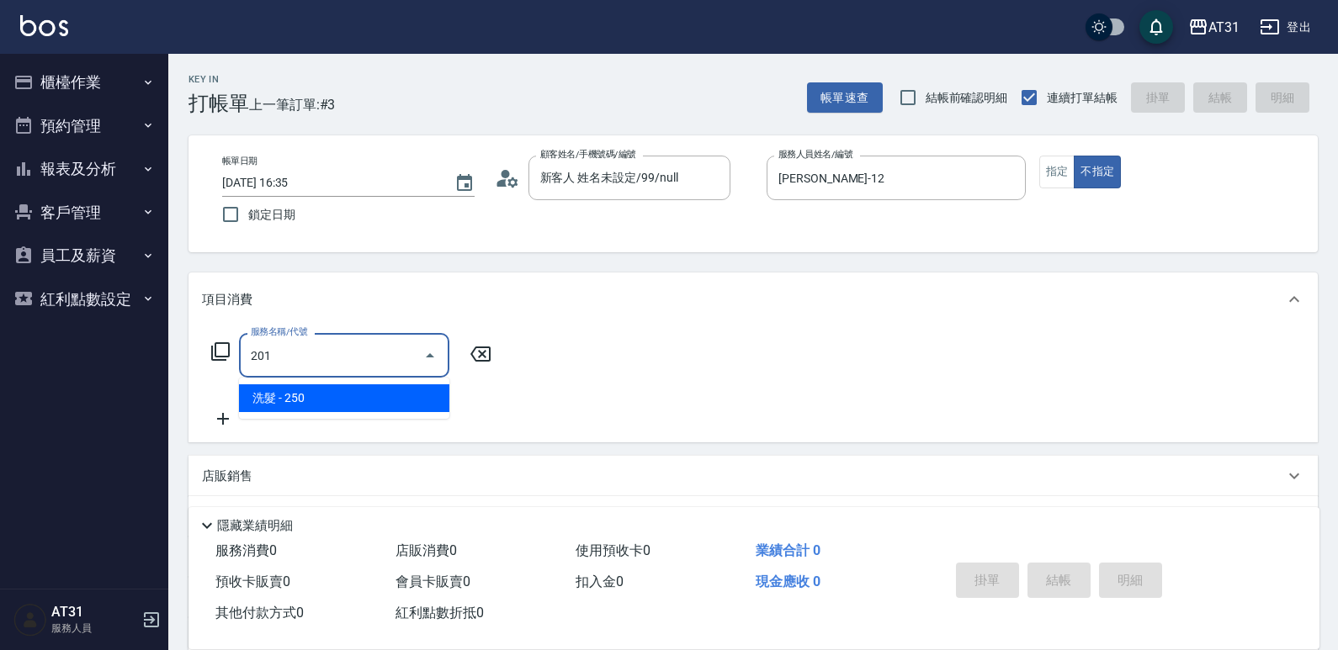
type input "20"
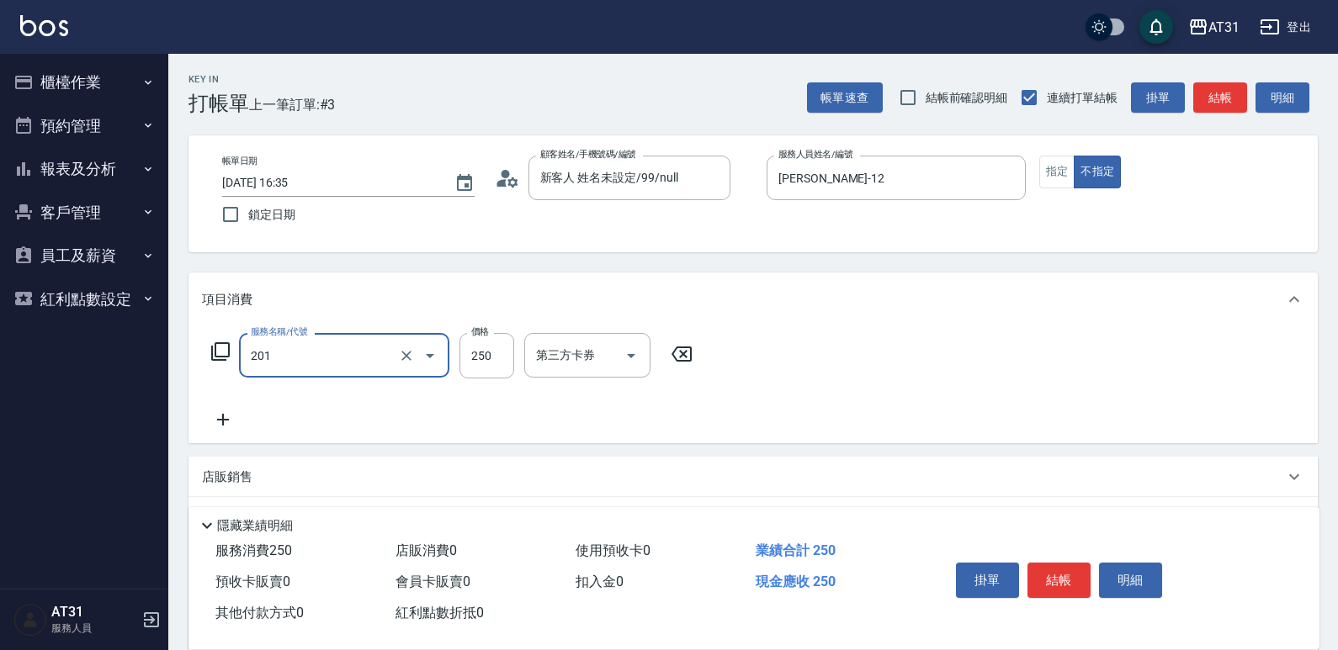
type input "洗髮(201)"
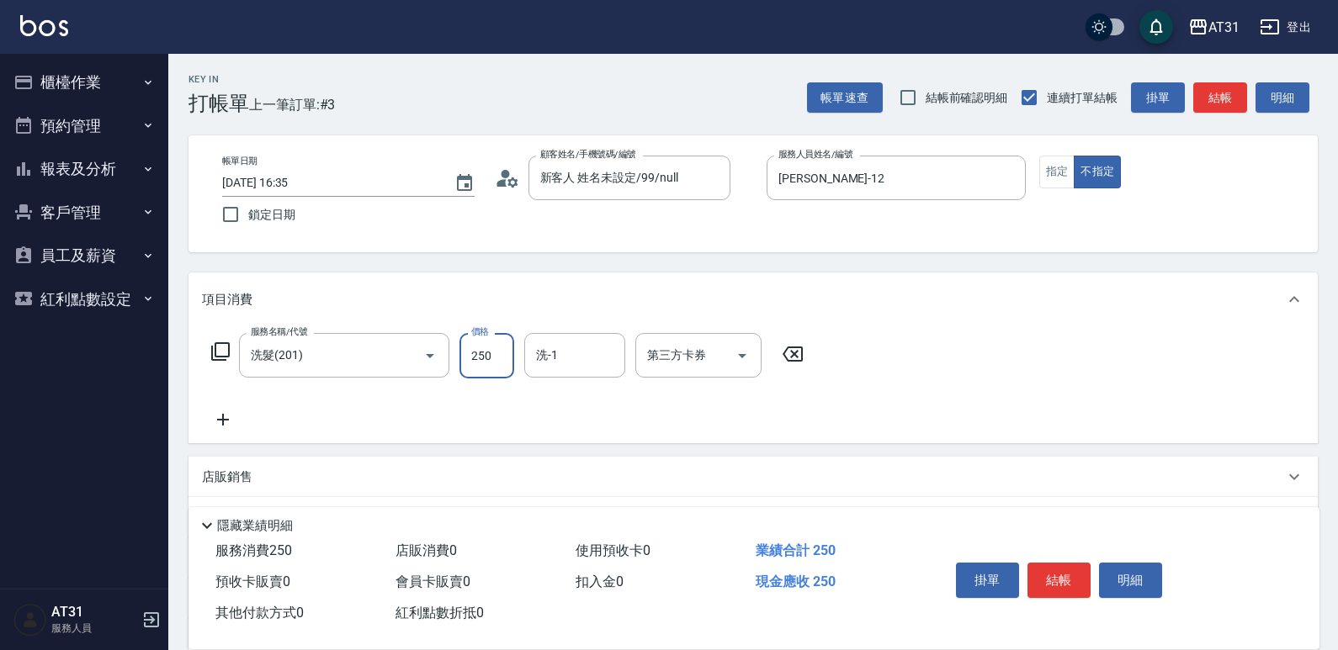
type input "0"
type input "30"
type input "300"
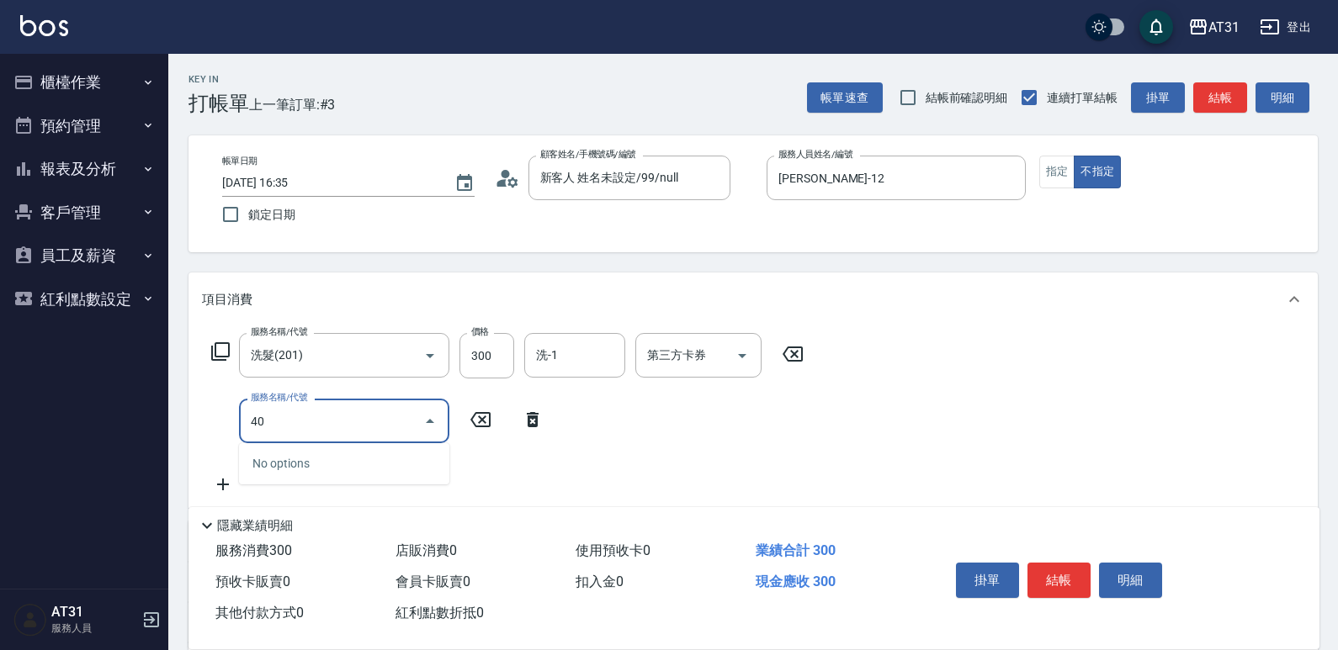
type input "401"
type input "50"
type input "剪髮(401)"
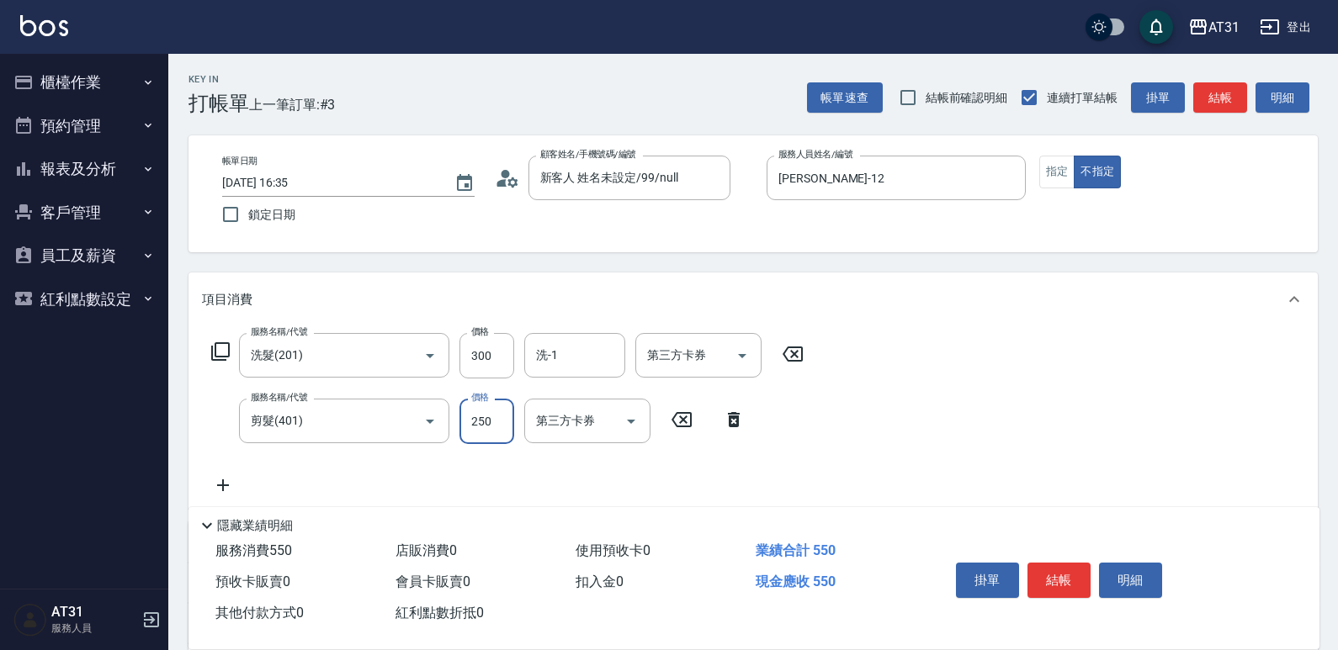
type input "30"
type input "60"
type input "300"
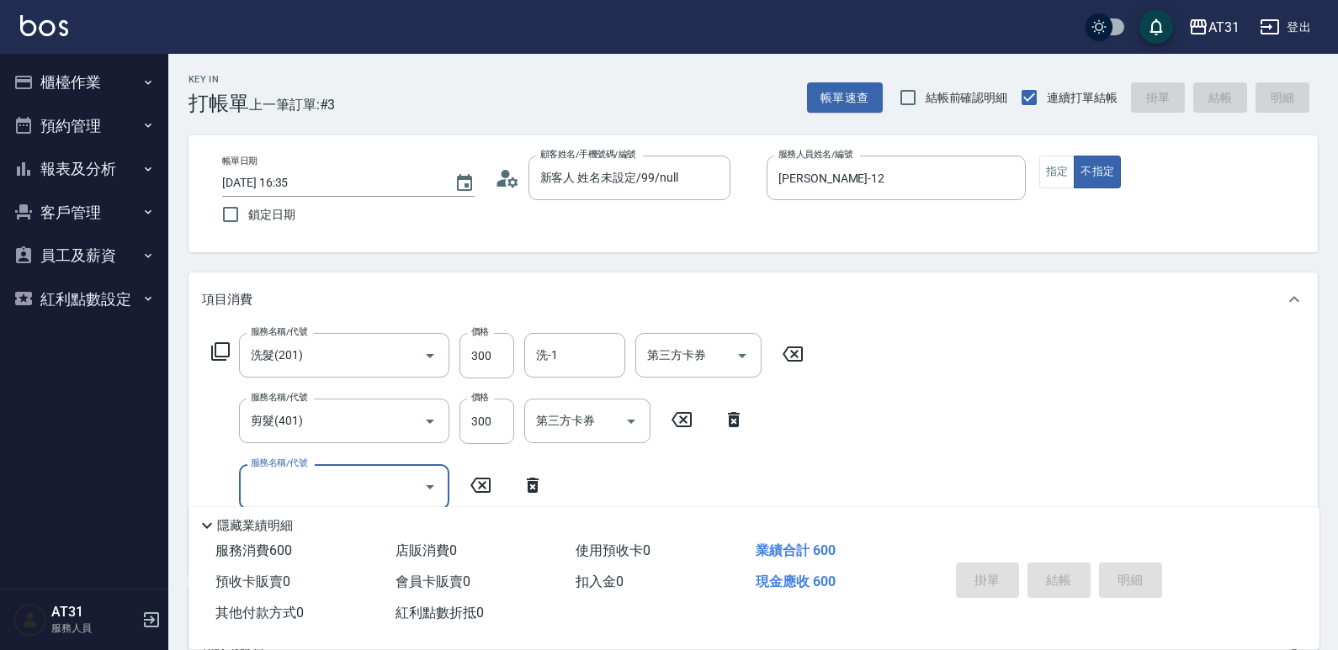
type input "[DATE] 16:36"
type input "0"
